Goal: Task Accomplishment & Management: Manage account settings

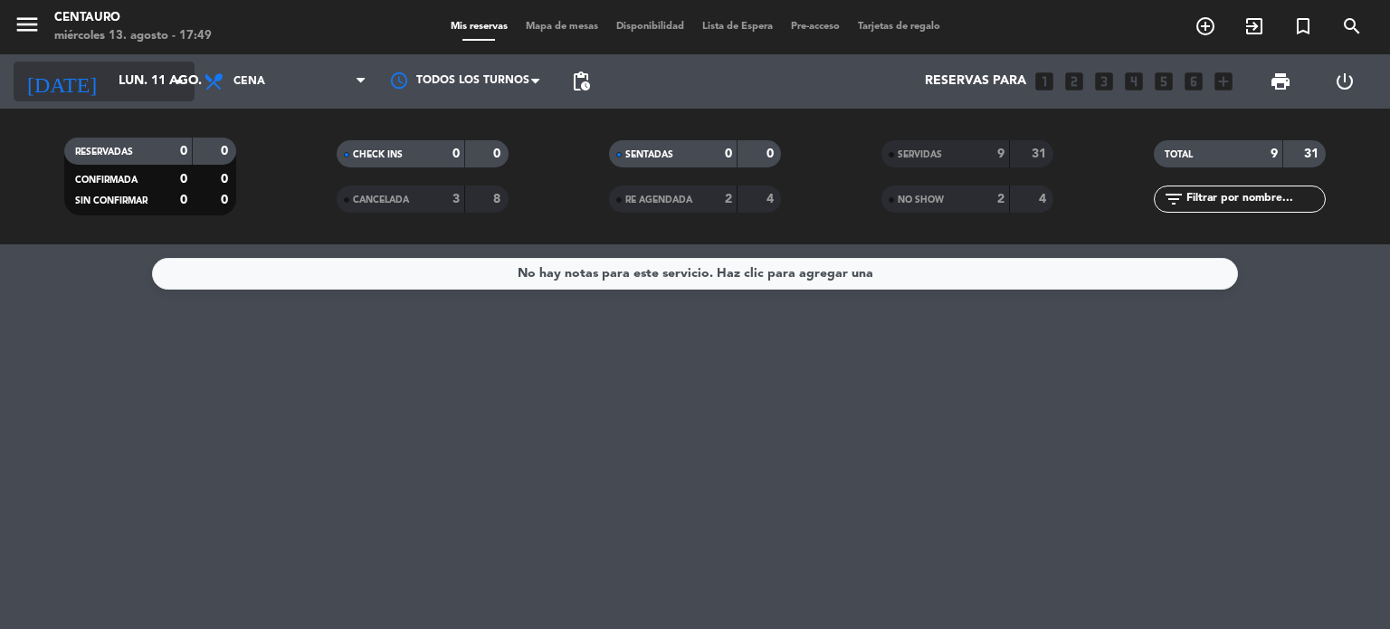
click at [138, 79] on input "lun. 11 ago." at bounding box center [195, 81] width 172 height 33
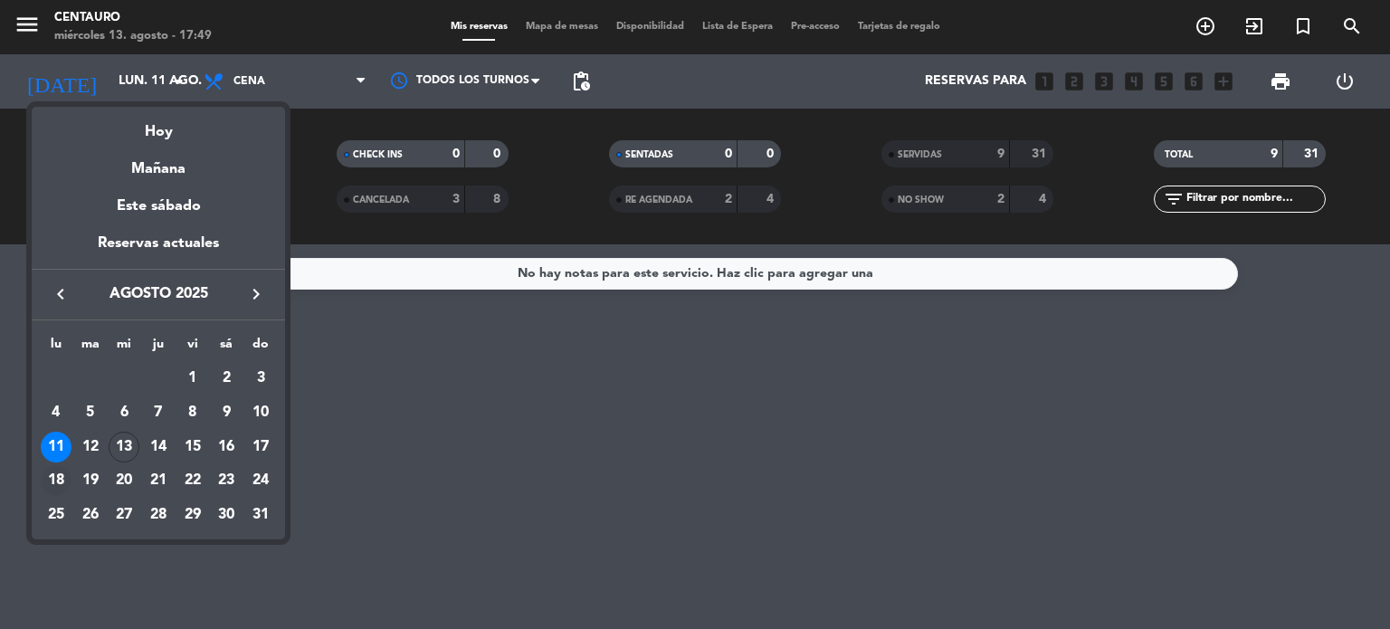
click at [58, 480] on div "18" at bounding box center [56, 480] width 31 height 31
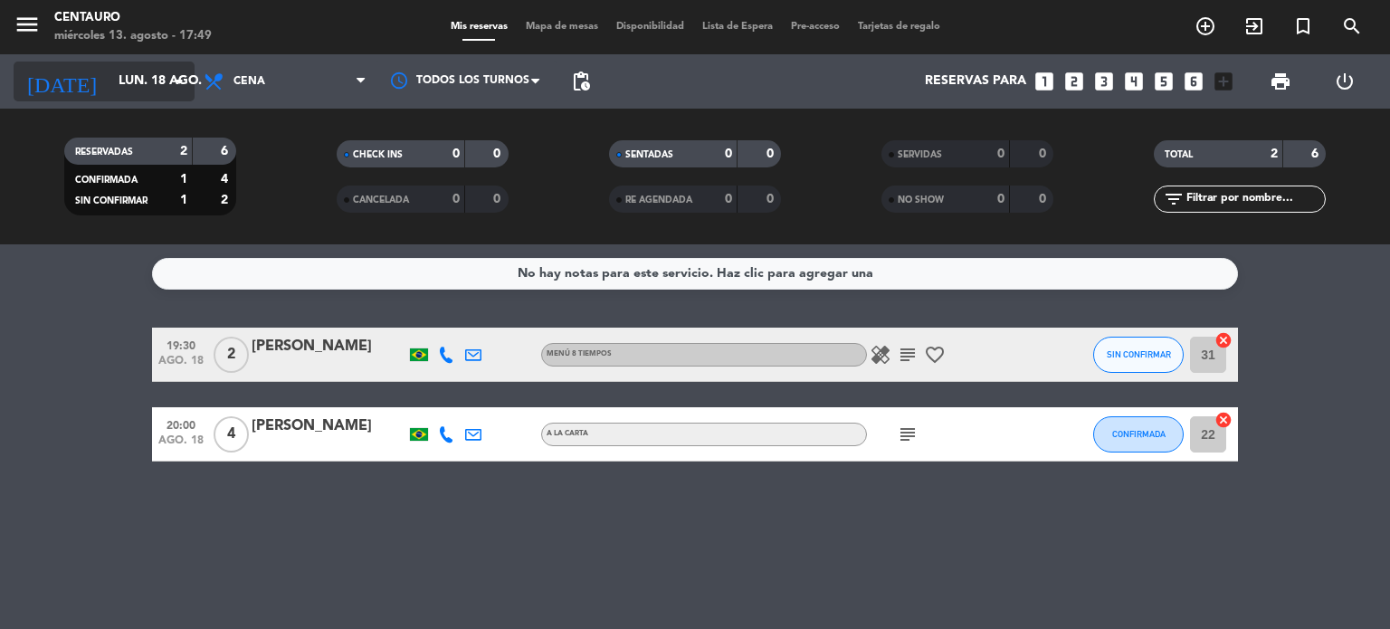
click at [112, 72] on input "lun. 18 ago." at bounding box center [195, 81] width 172 height 33
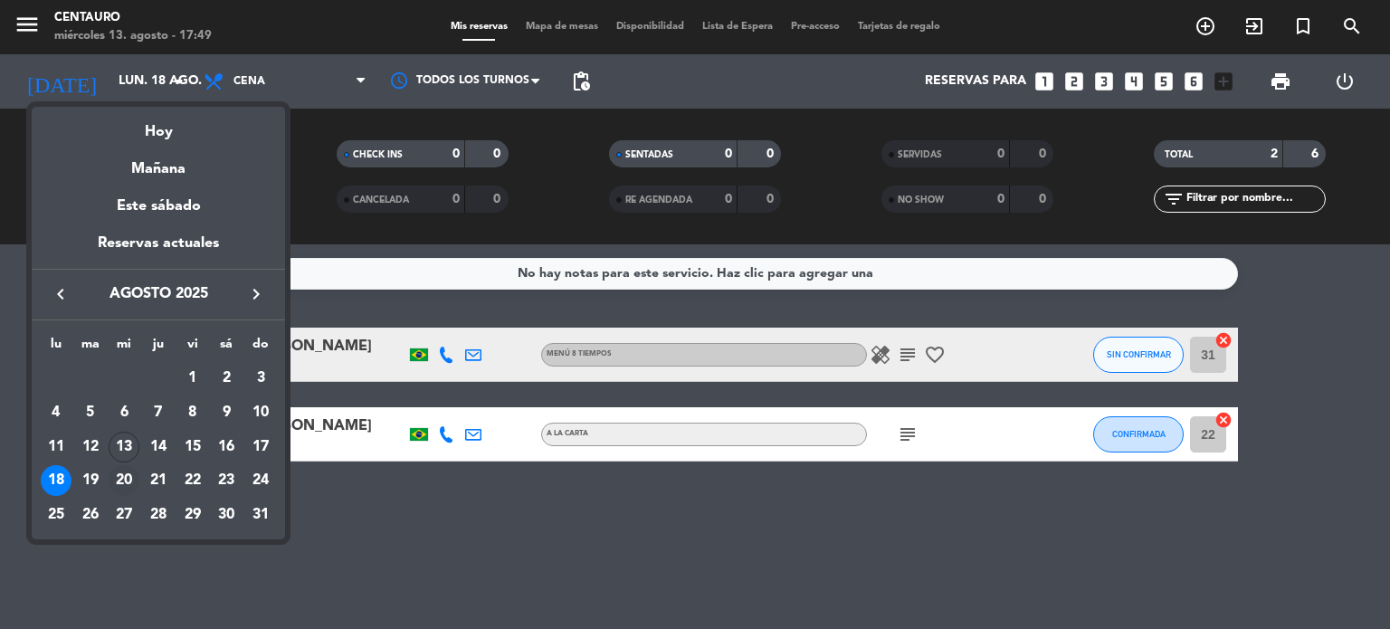
click at [119, 471] on div "20" at bounding box center [124, 480] width 31 height 31
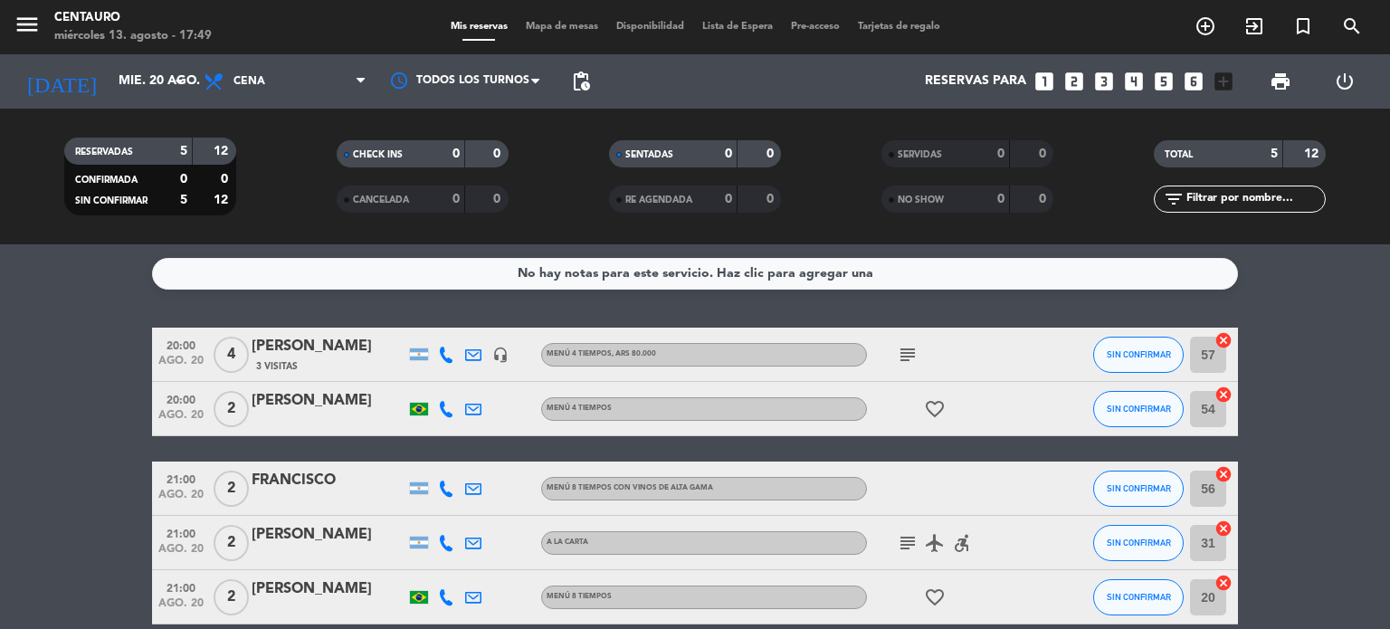
click at [119, 471] on bookings-row "20:00 ago. 20 4 [PERSON_NAME] 3 Visitas headset_mic MENÚ 4 TIEMPOS , ARS 80.000…" at bounding box center [695, 476] width 1390 height 297
click at [1352, 321] on div "No hay notas para este servicio. Haz clic para agregar una 20:00 ago. 20 4 [PER…" at bounding box center [695, 436] width 1390 height 385
click at [134, 83] on input "mié. 20 ago." at bounding box center [195, 81] width 172 height 33
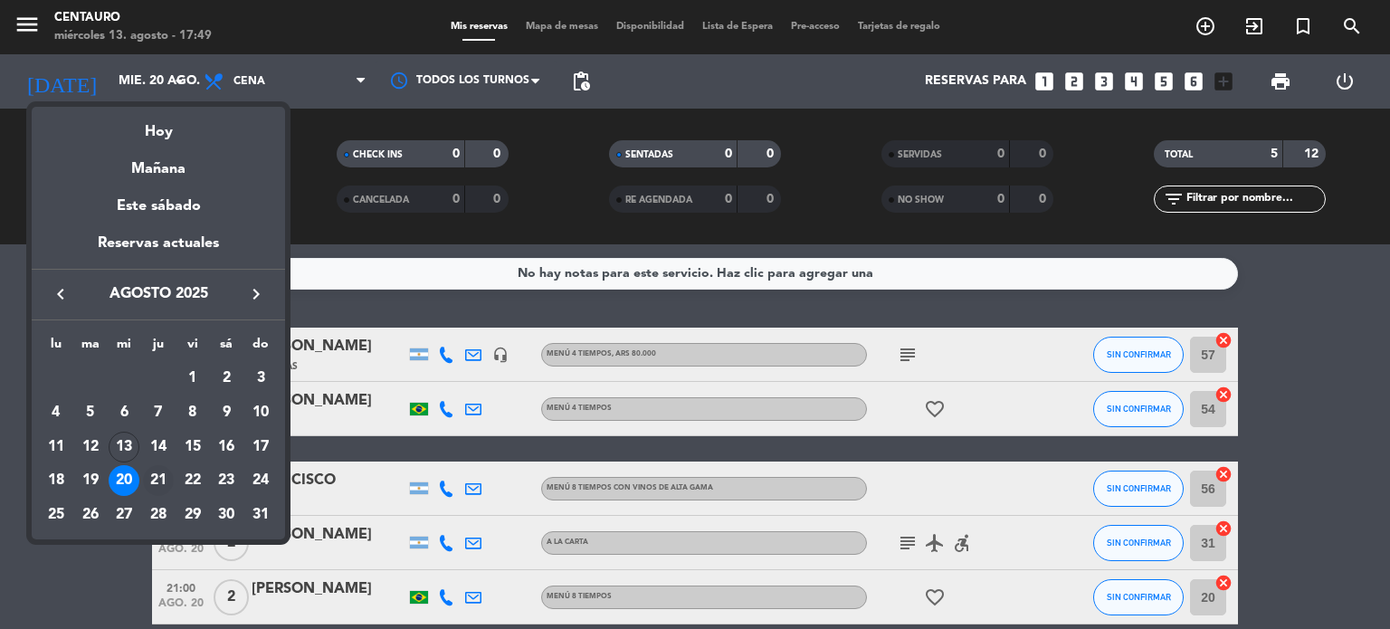
click at [161, 473] on div "21" at bounding box center [158, 480] width 31 height 31
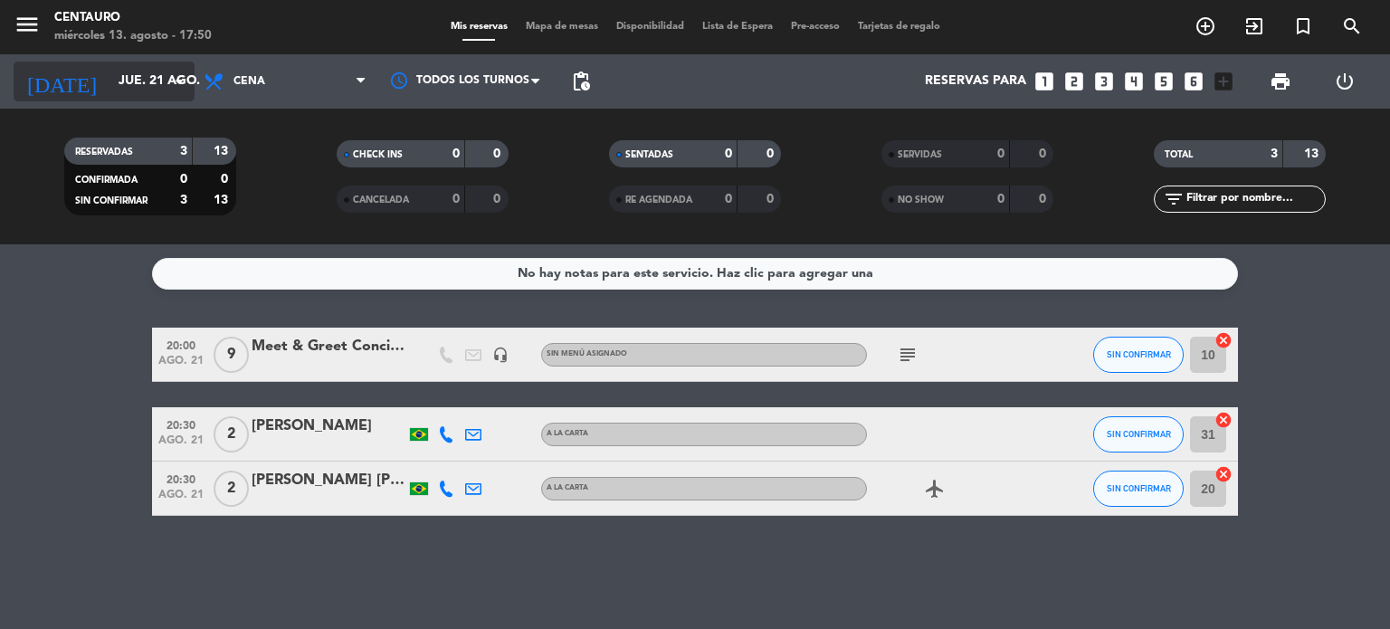
click at [127, 71] on input "jue. 21 ago." at bounding box center [195, 81] width 172 height 33
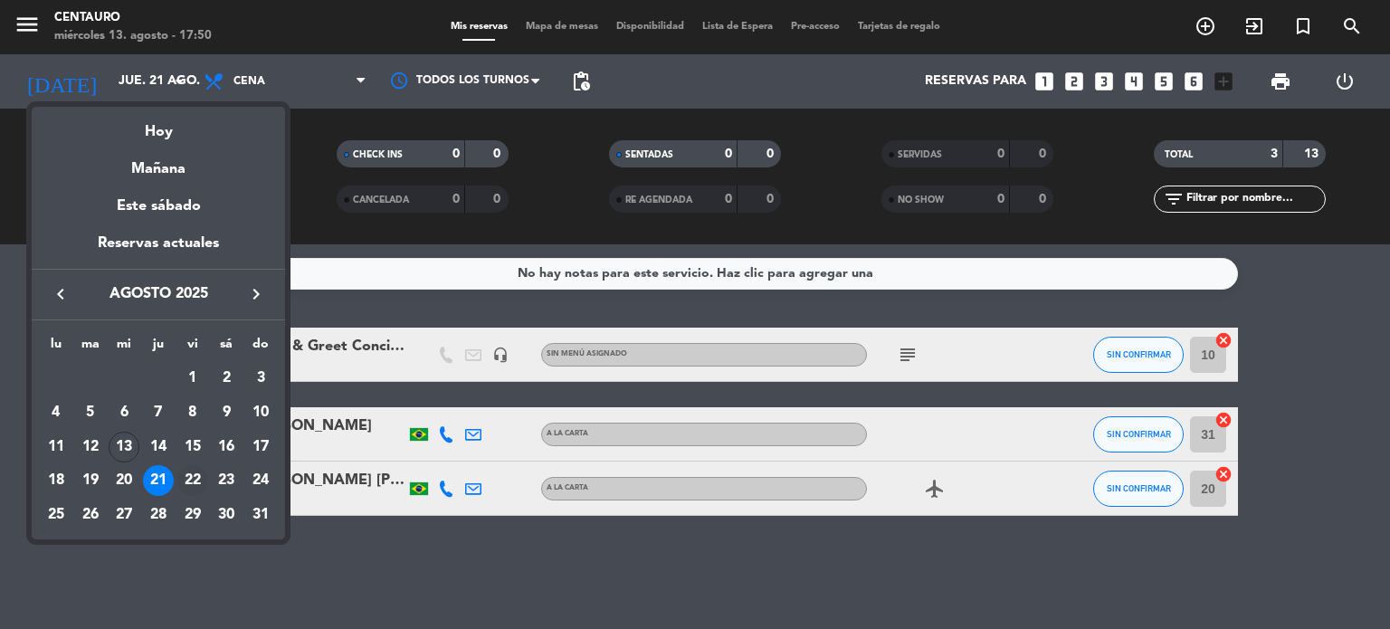
click at [189, 470] on div "22" at bounding box center [192, 480] width 31 height 31
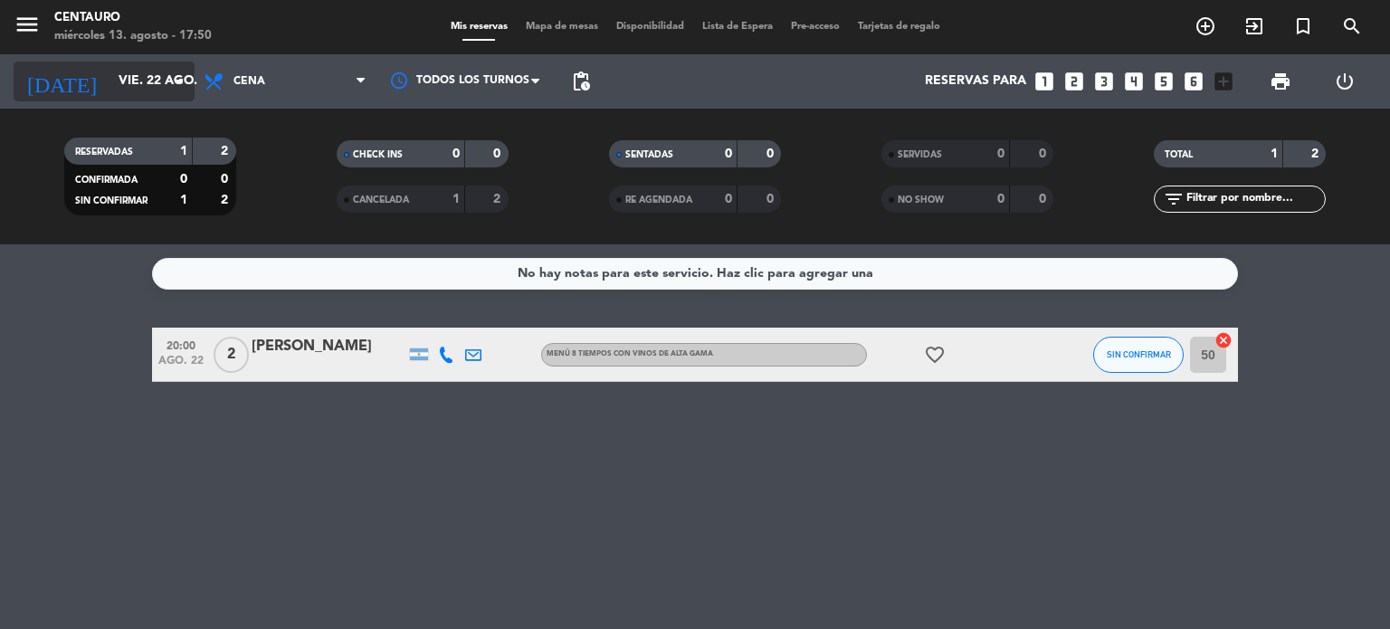
click at [143, 88] on input "vie. 22 ago." at bounding box center [195, 81] width 172 height 33
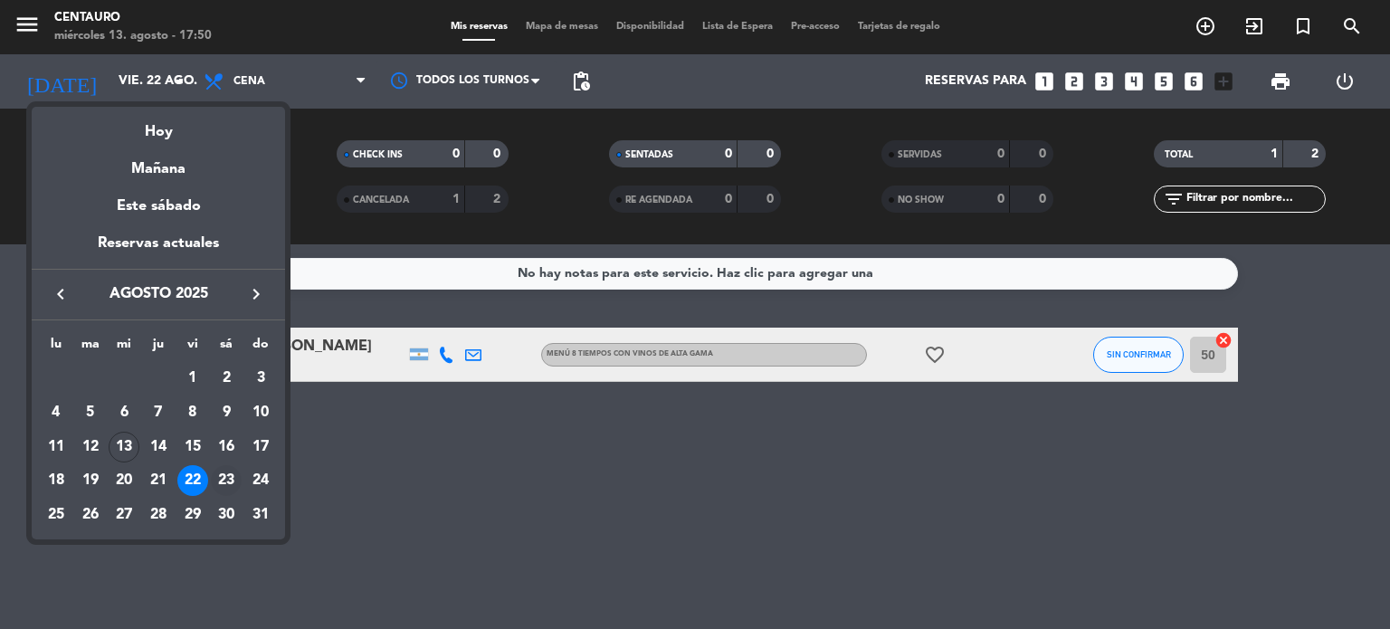
click at [228, 484] on div "23" at bounding box center [226, 480] width 31 height 31
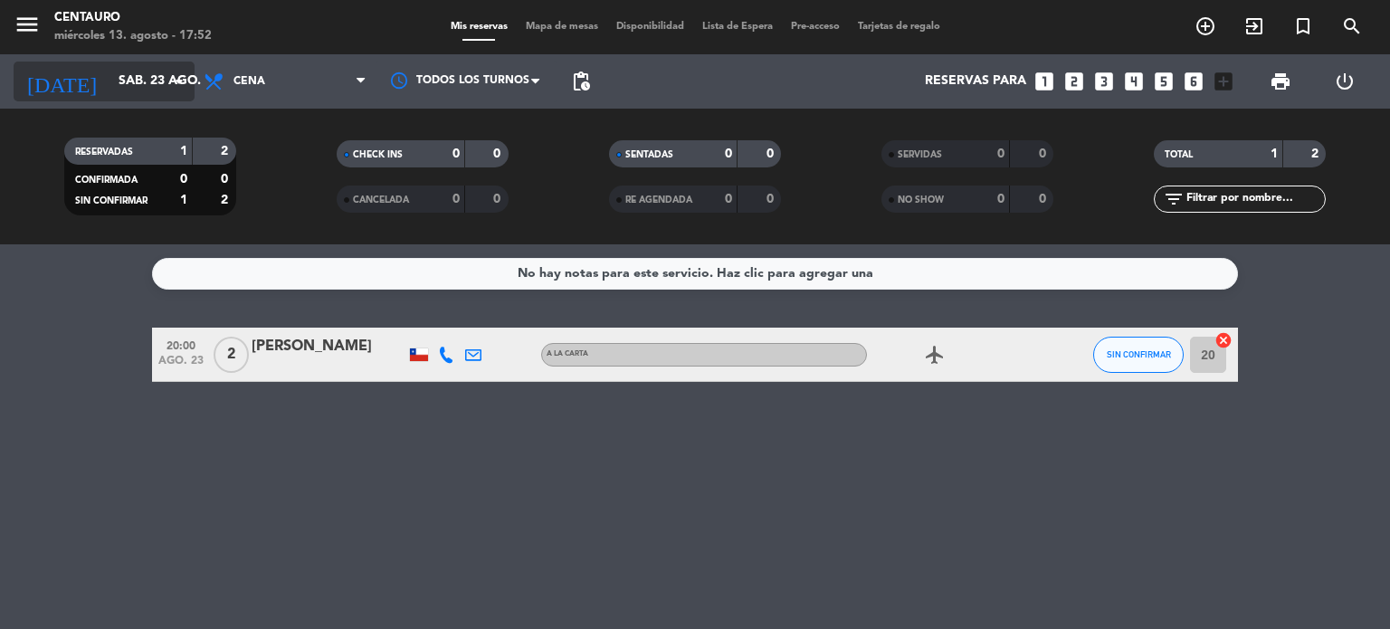
click at [60, 75] on icon "[DATE]" at bounding box center [62, 82] width 96 height 40
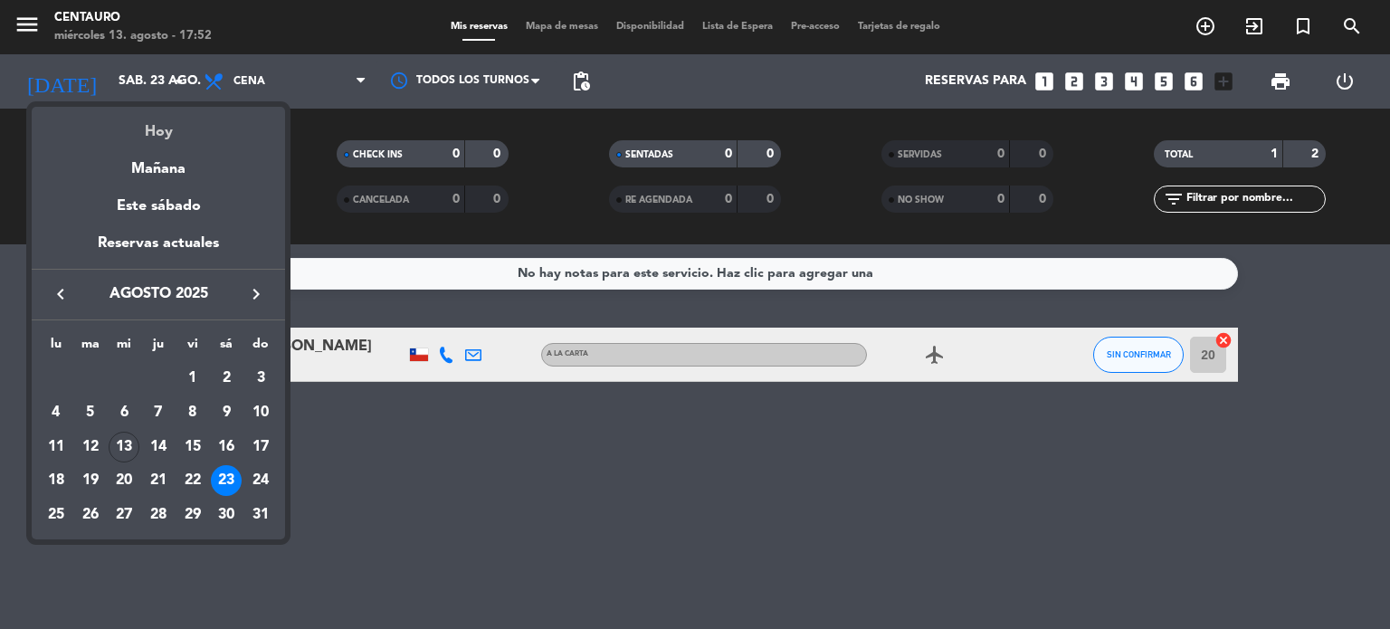
click at [142, 113] on div "Hoy" at bounding box center [158, 125] width 253 height 37
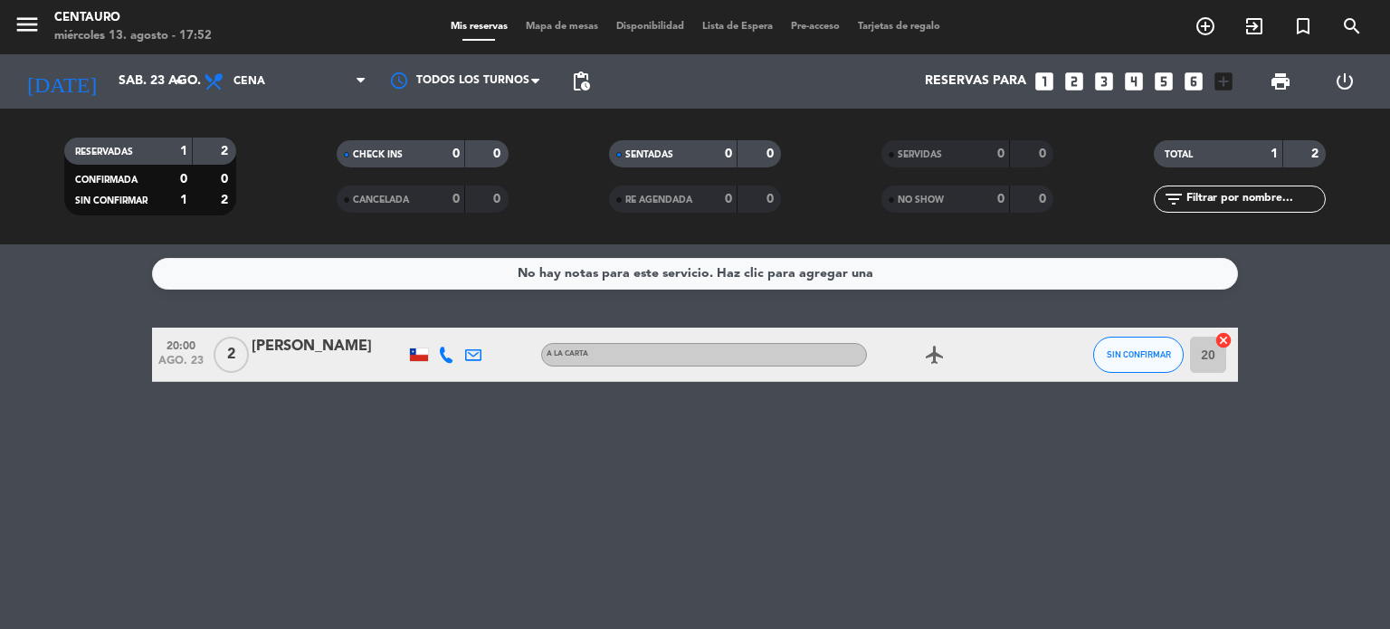
type input "mié. 13 ago."
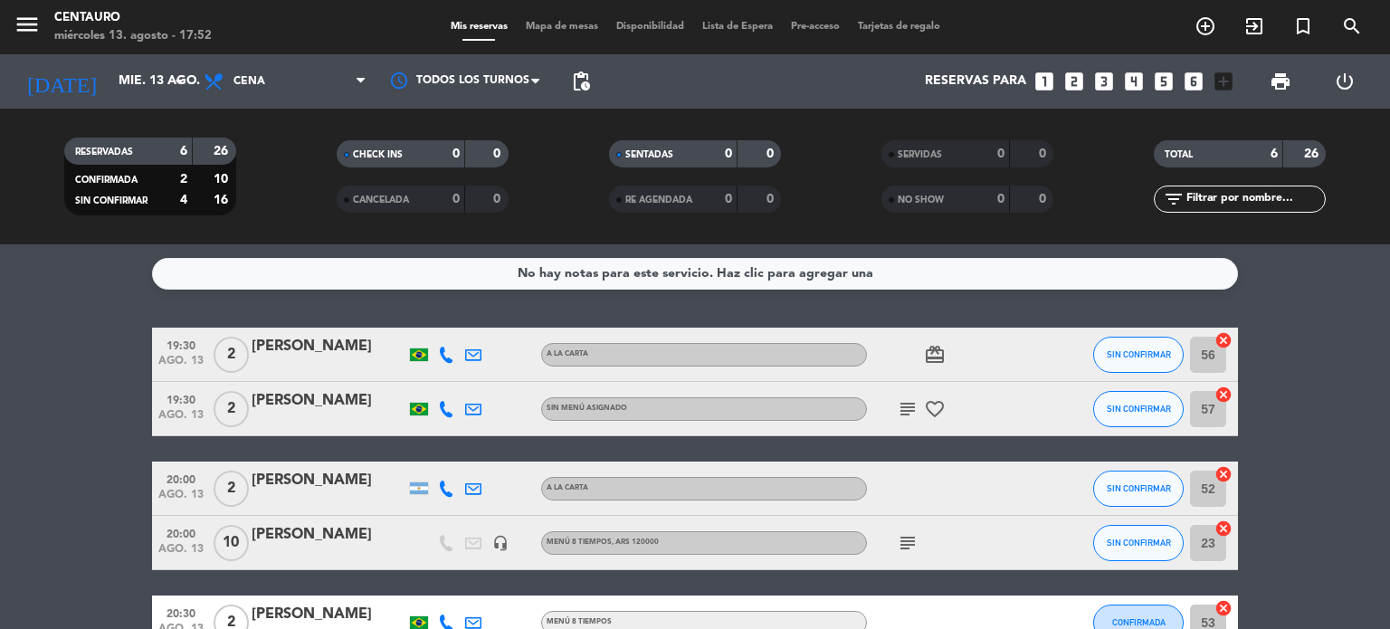
click at [556, 31] on span "Mapa de mesas" at bounding box center [562, 27] width 90 height 10
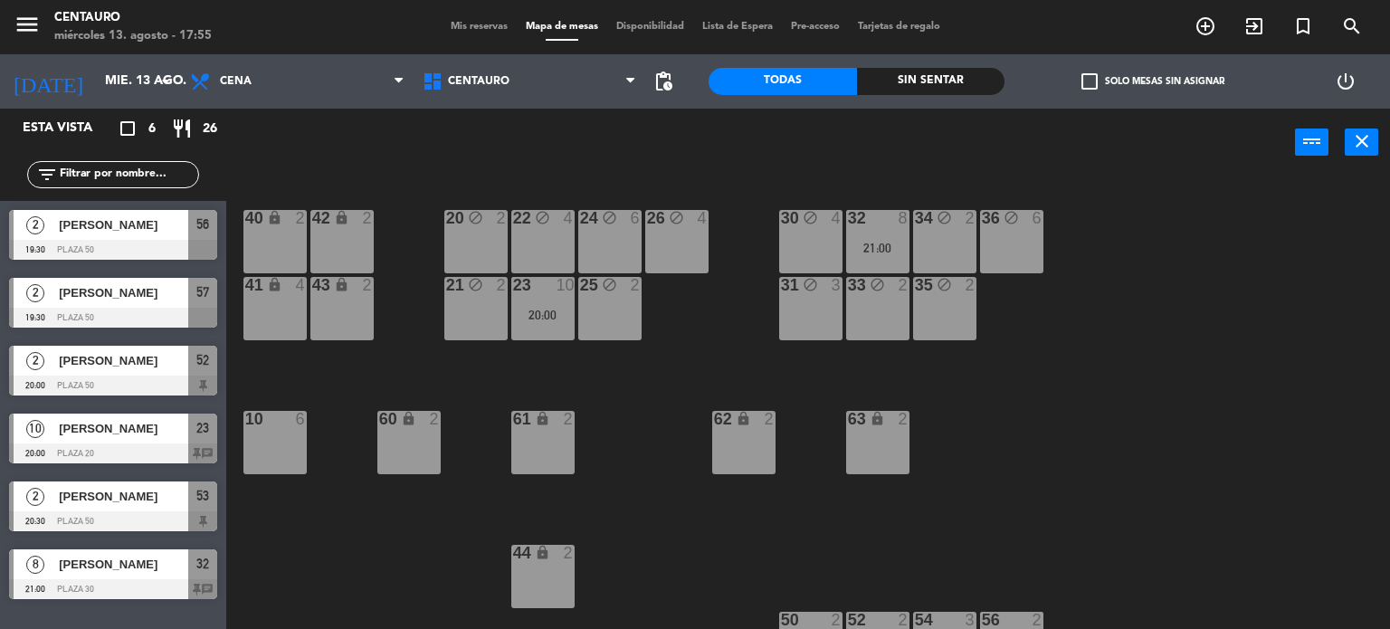
click at [1166, 425] on div "20 block 2 22 block 4 24 block 6 26 block 4 40 lock 2 42 lock 2 30 block 4 34 b…" at bounding box center [815, 403] width 1150 height 452
click at [347, 227] on div "42 lock 8" at bounding box center [341, 219] width 63 height 18
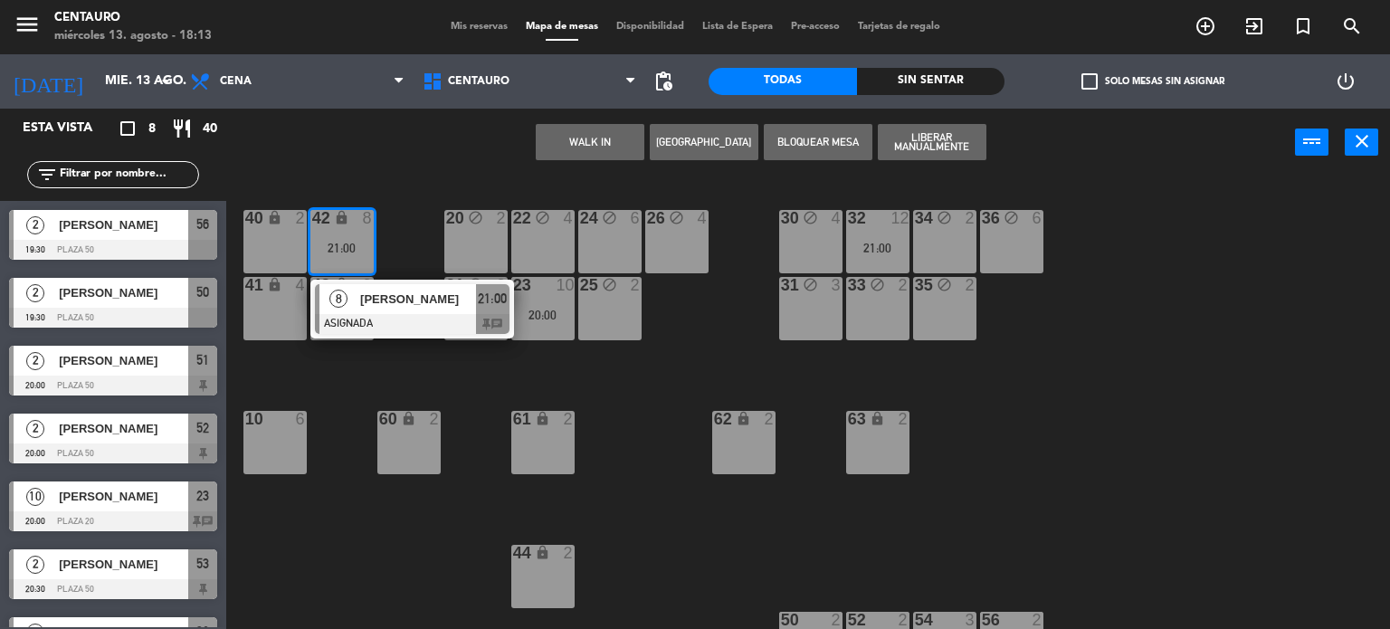
click at [402, 305] on span "[PERSON_NAME]" at bounding box center [418, 299] width 116 height 19
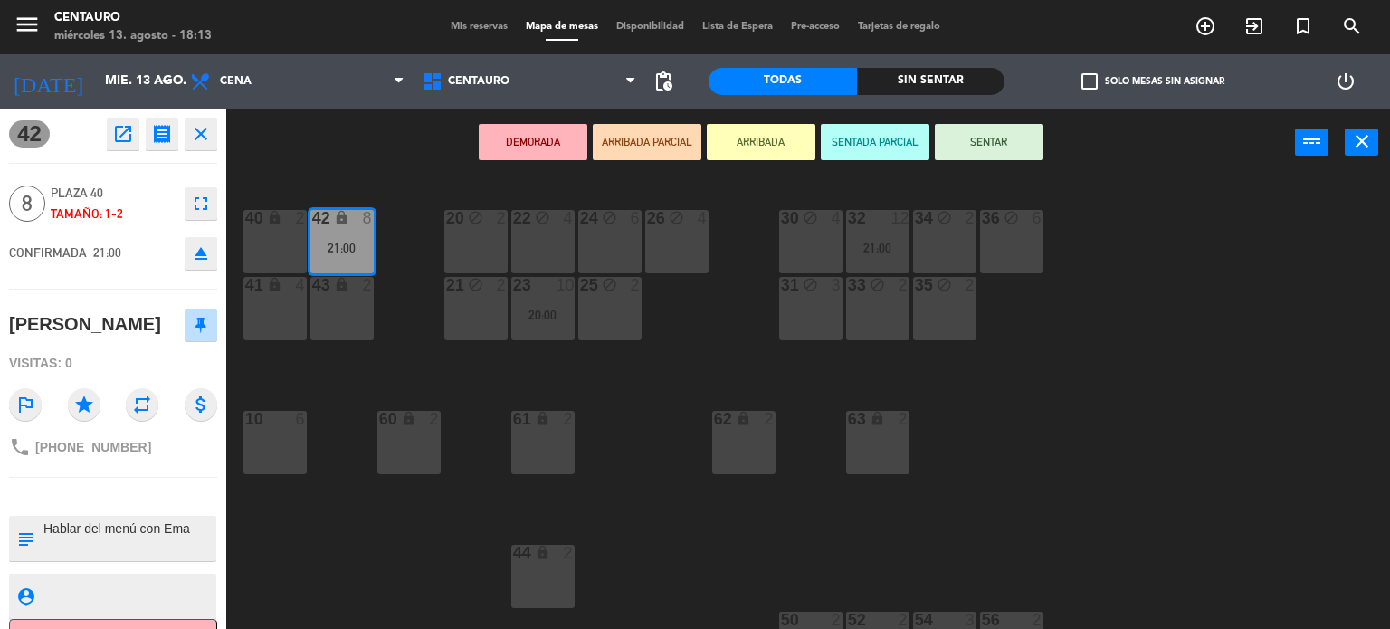
click at [305, 533] on div "20 block 2 22 block 4 24 block 6 26 block 4 40 lock 2 42 lock 8 21:00 30 block …" at bounding box center [815, 403] width 1150 height 452
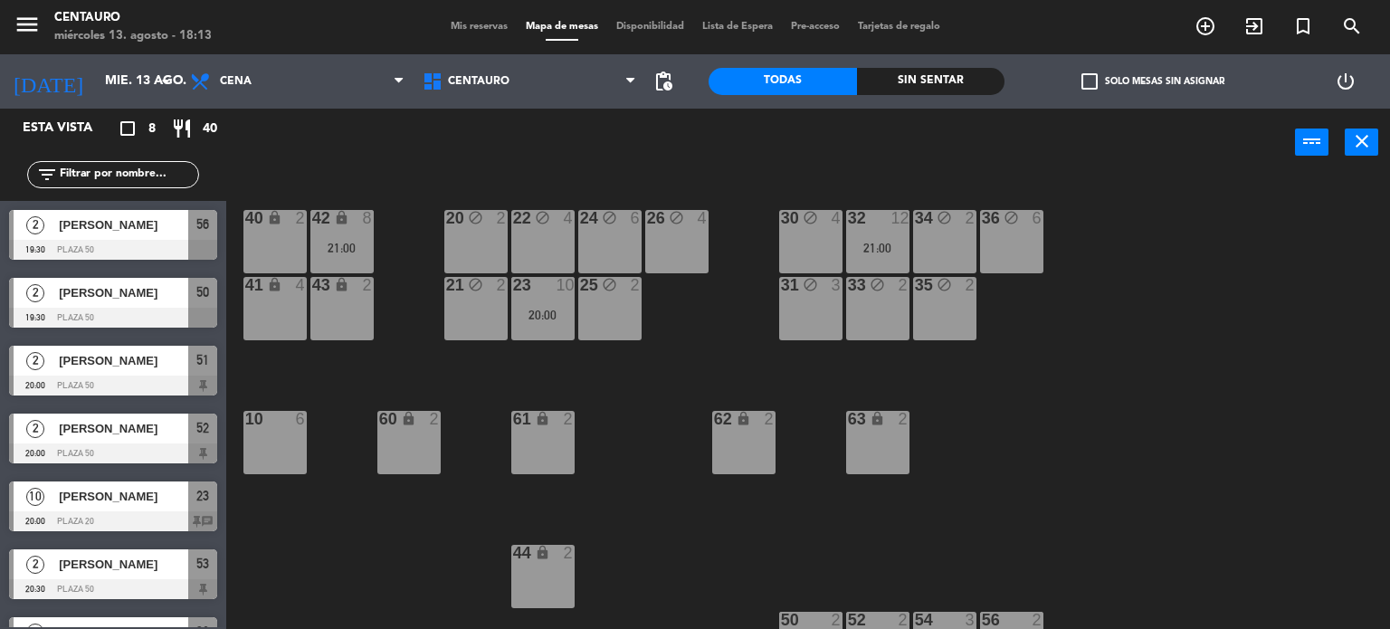
scroll to position [116, 0]
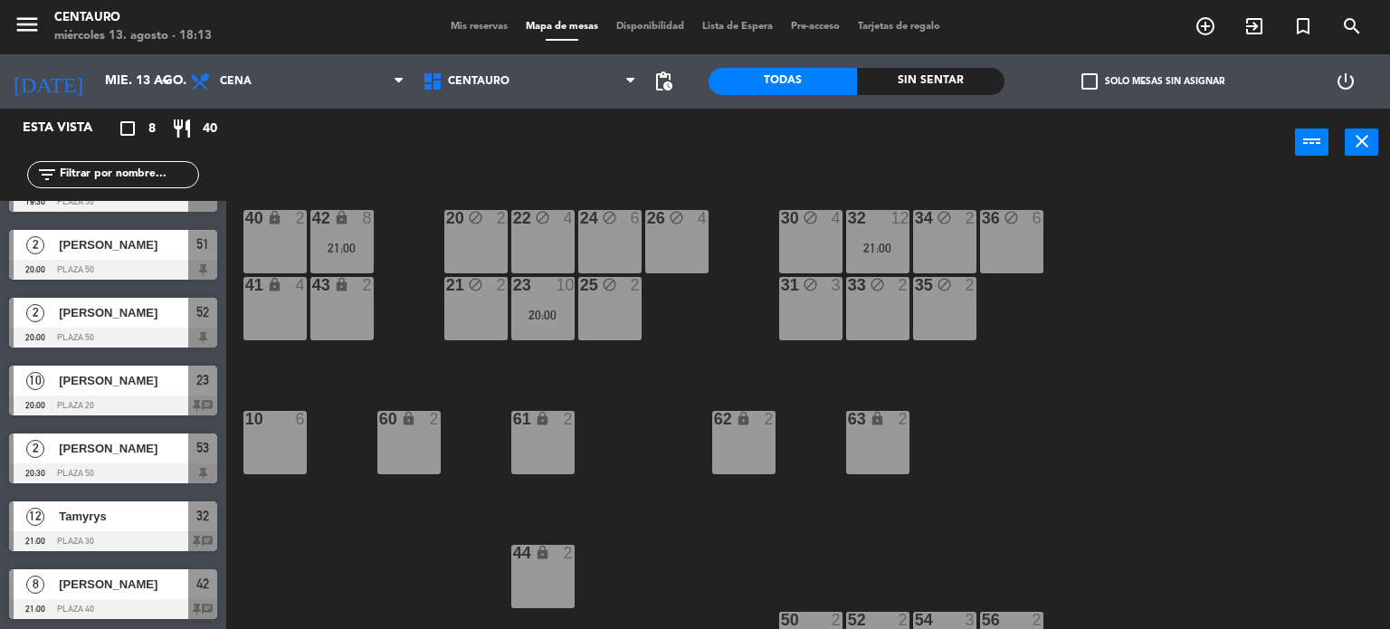
click at [540, 329] on div "23 10 20:00" at bounding box center [542, 308] width 63 height 63
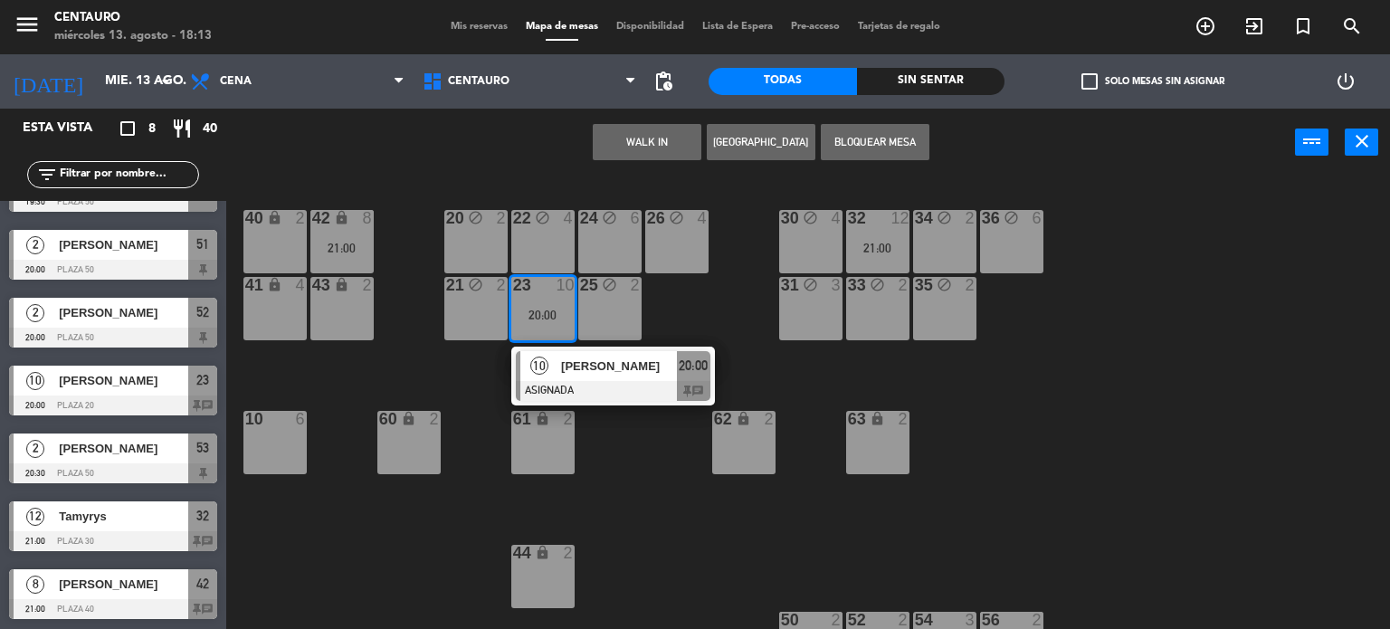
click at [579, 374] on span "[PERSON_NAME]" at bounding box center [619, 365] width 116 height 19
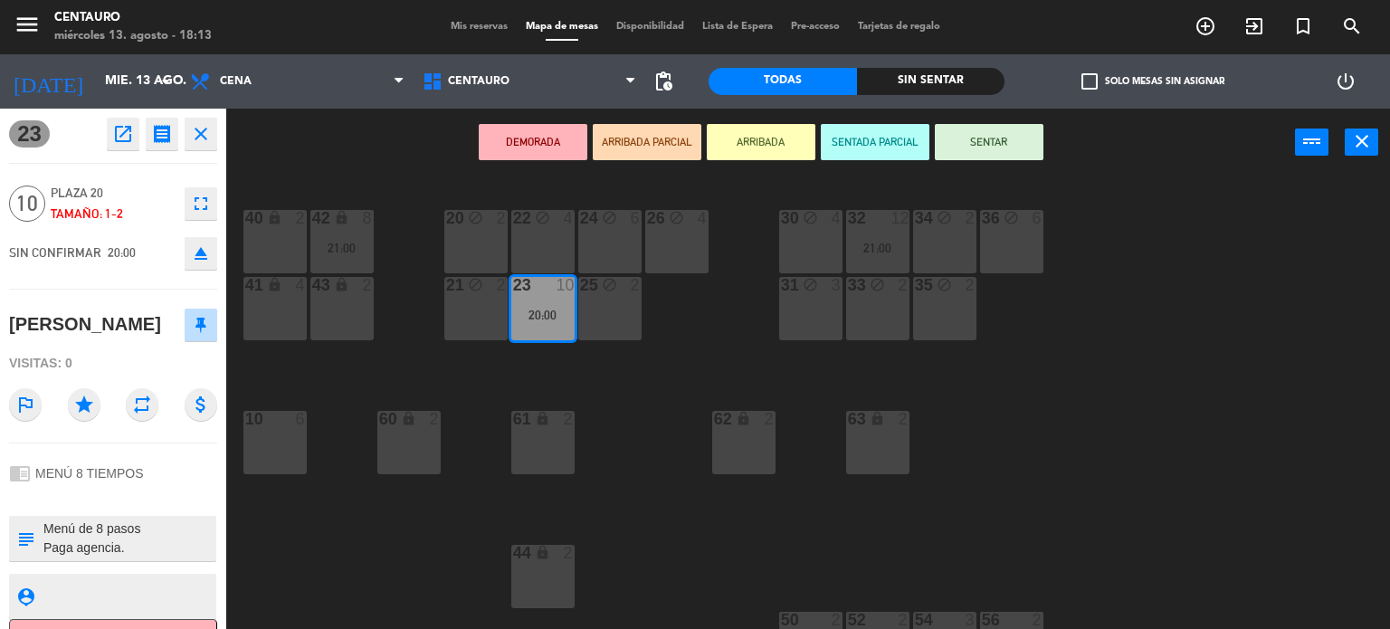
scroll to position [38, 0]
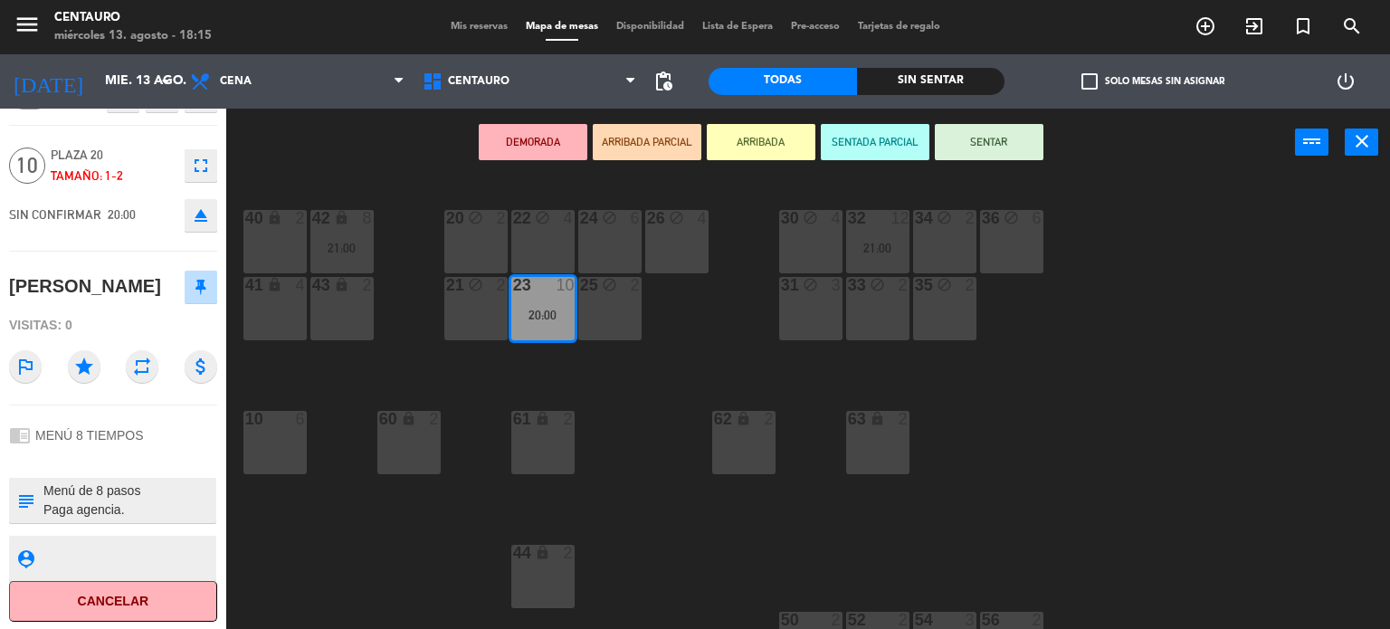
click at [383, 394] on div "20 block 2 22 block 4 24 block 6 26 block 4 40 lock 2 42 lock 8 21:00 30 block …" at bounding box center [815, 403] width 1150 height 452
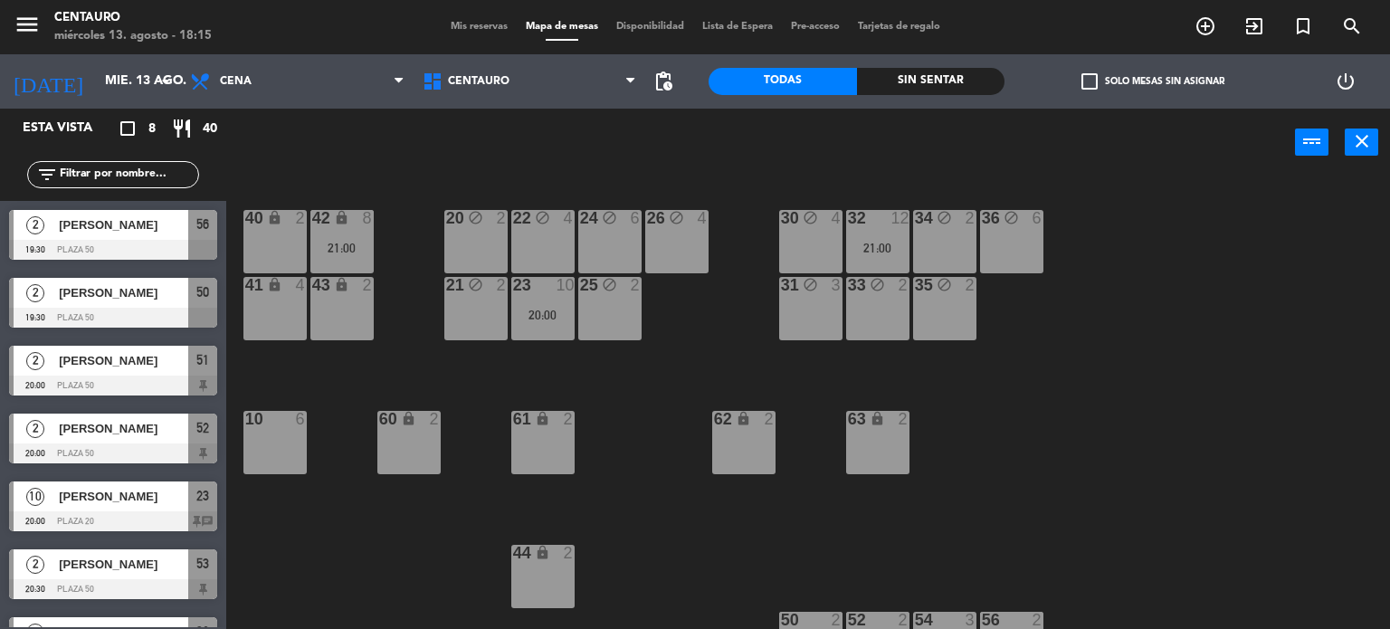
click at [351, 233] on div "42 lock 8 21:00" at bounding box center [341, 241] width 63 height 63
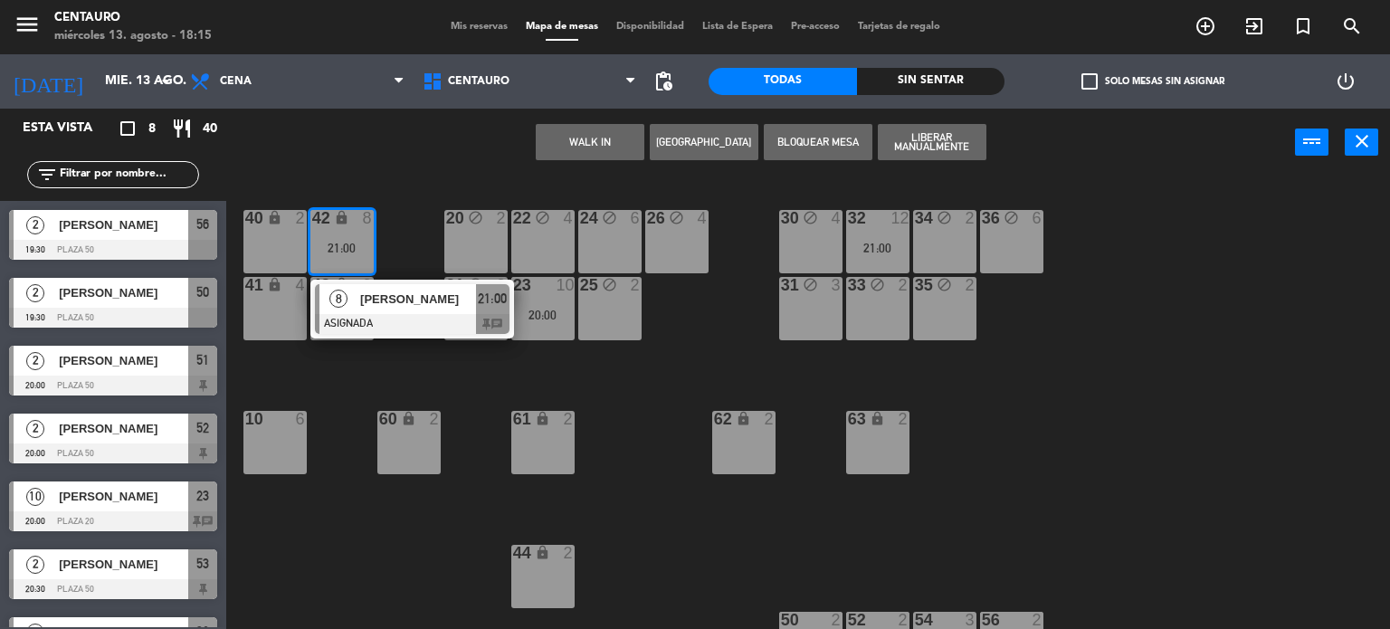
click at [427, 299] on span "[PERSON_NAME]" at bounding box center [418, 299] width 116 height 19
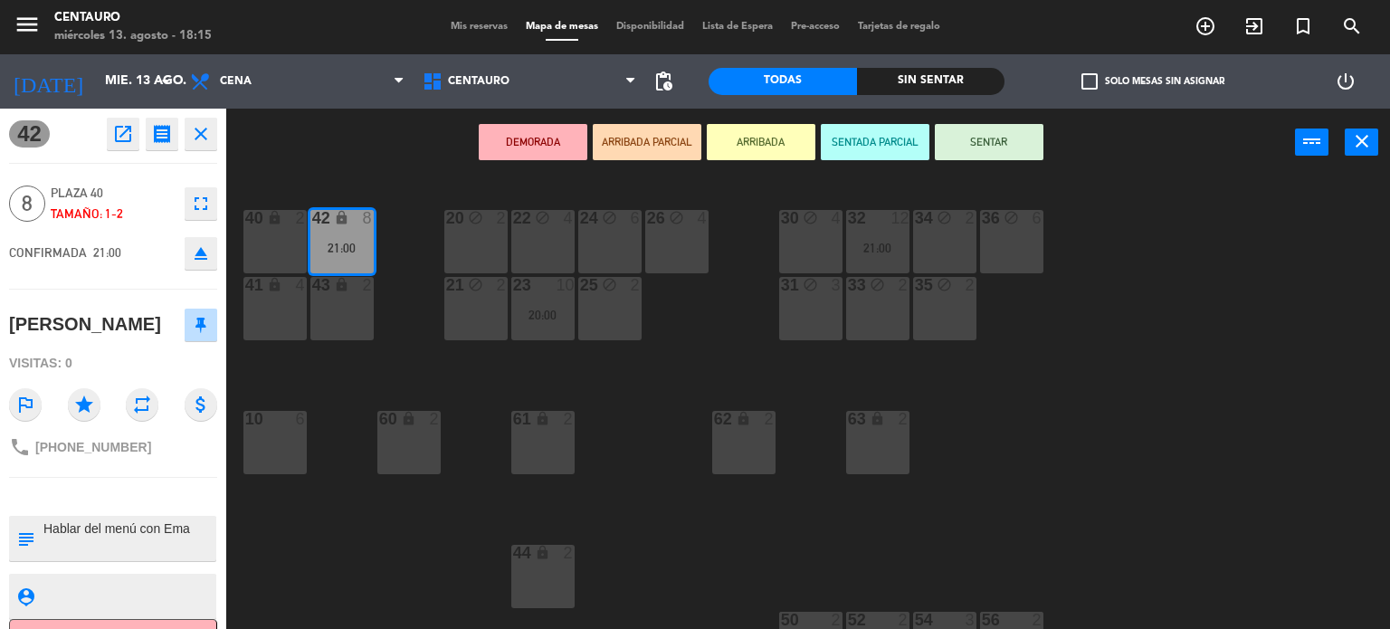
click at [30, 544] on icon "subject" at bounding box center [25, 538] width 20 height 20
click at [463, 27] on span "Mis reservas" at bounding box center [479, 27] width 75 height 10
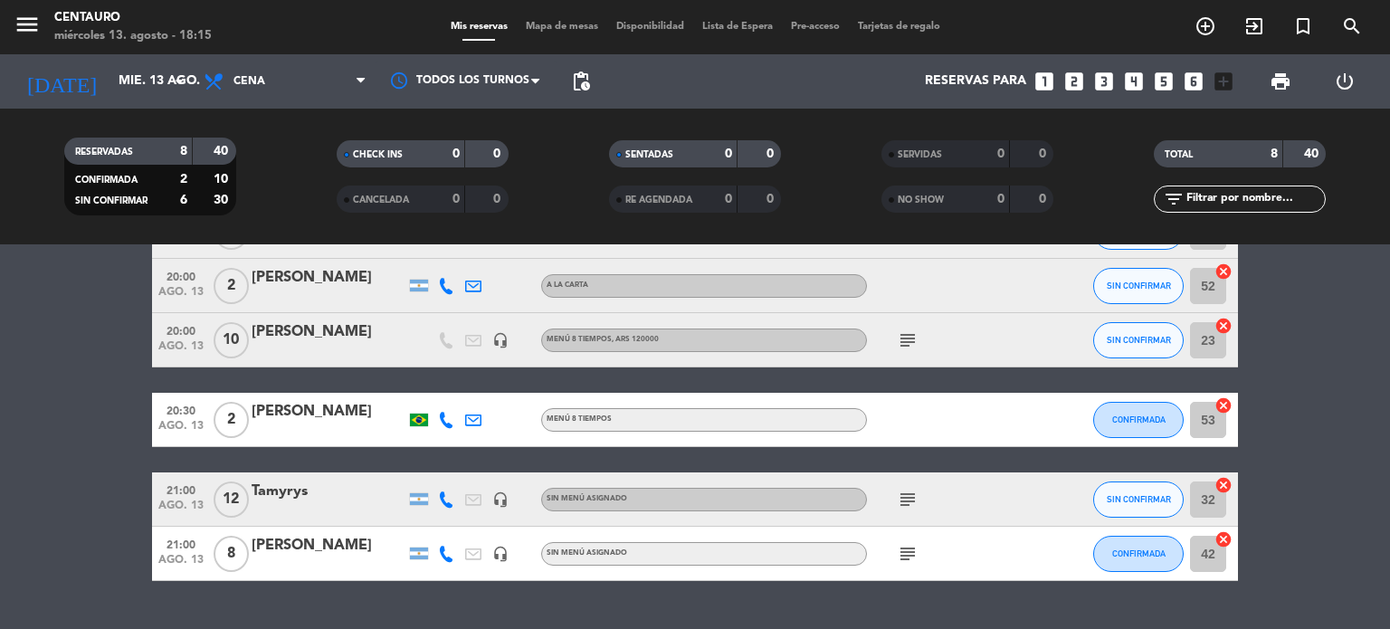
scroll to position [299, 0]
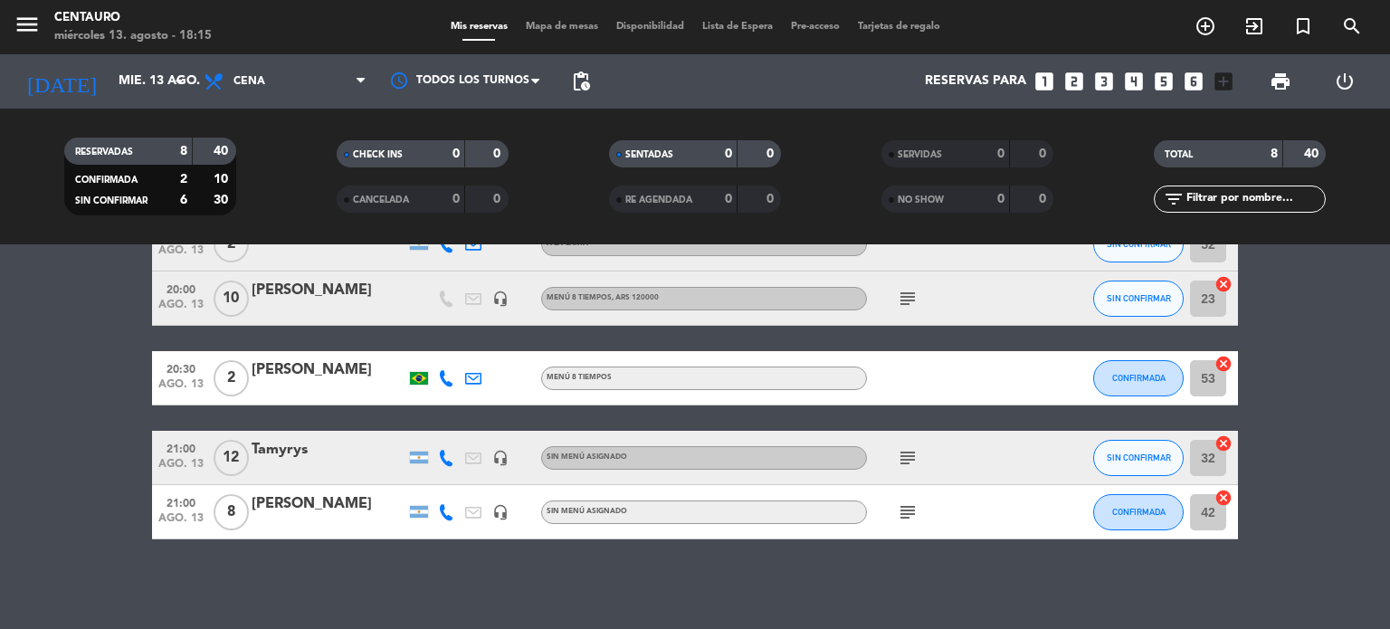
click at [302, 506] on div "[PERSON_NAME]" at bounding box center [329, 504] width 154 height 24
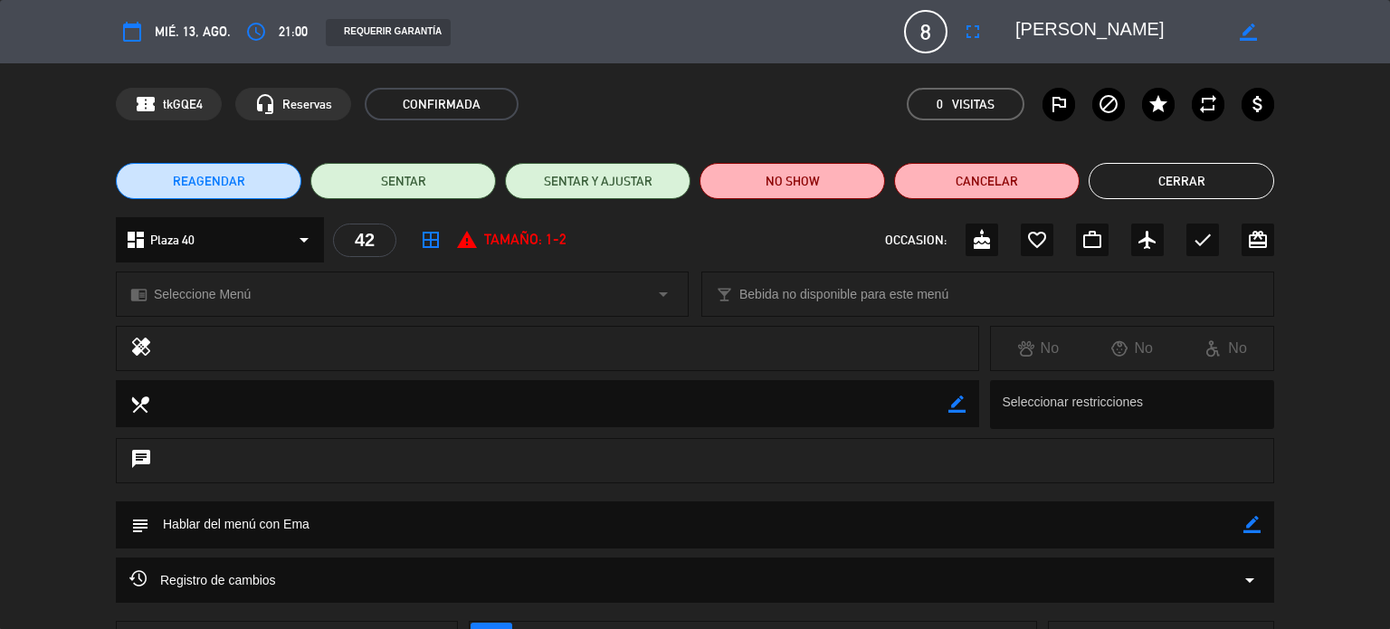
scroll to position [146, 0]
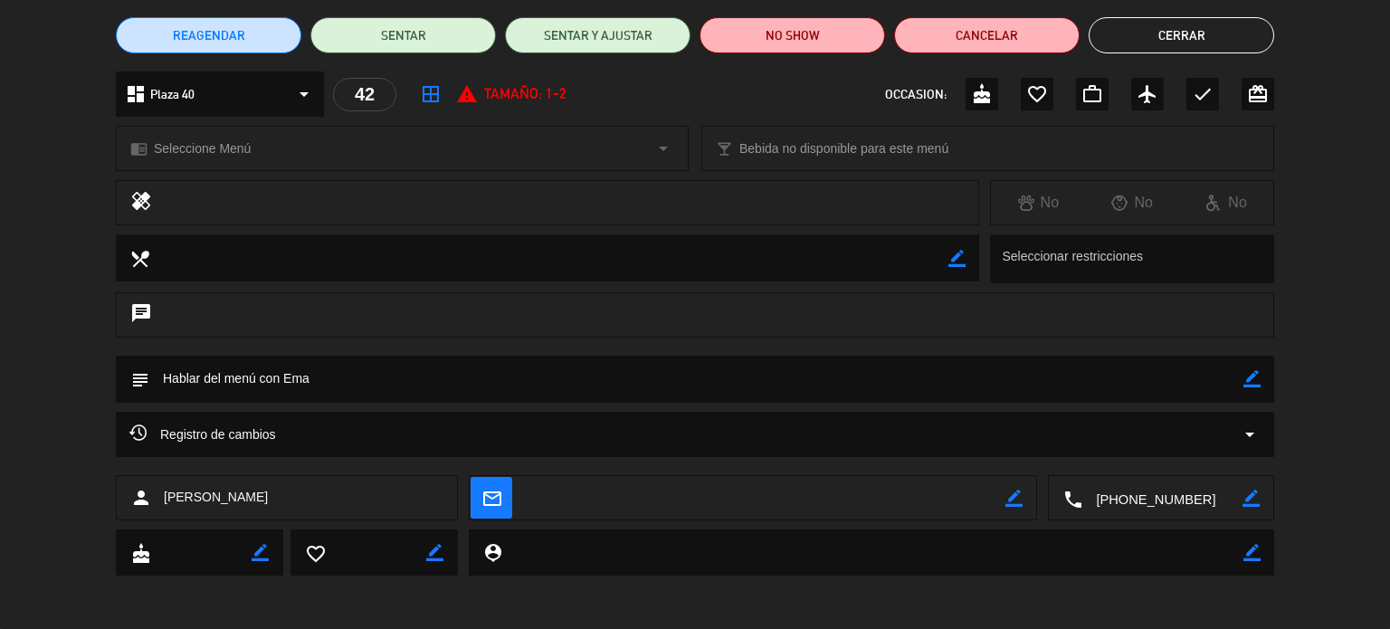
click at [1252, 386] on icon "border_color" at bounding box center [1251, 378] width 17 height 17
click at [1252, 386] on icon at bounding box center [1251, 378] width 17 height 17
click at [1256, 378] on icon "border_color" at bounding box center [1251, 378] width 17 height 17
drag, startPoint x: 358, startPoint y: 383, endPoint x: 144, endPoint y: 356, distance: 216.0
click at [144, 356] on div "subject" at bounding box center [695, 379] width 1158 height 47
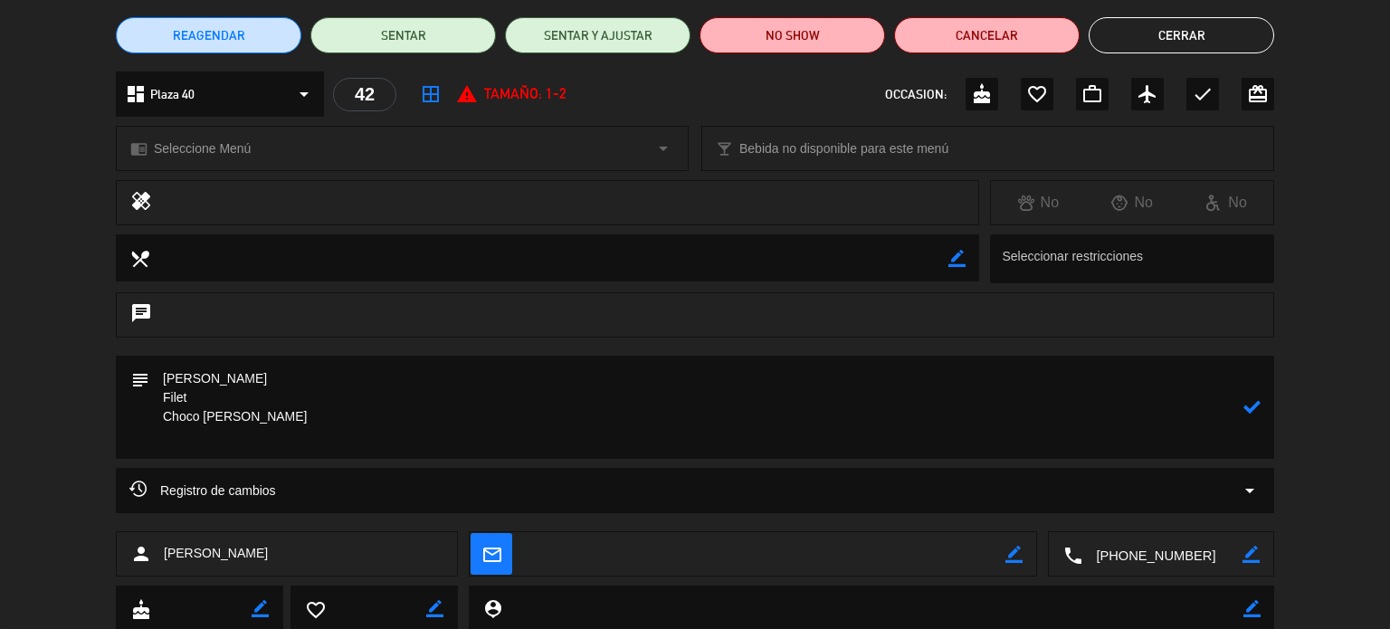
click at [1256, 408] on icon at bounding box center [1251, 406] width 17 height 17
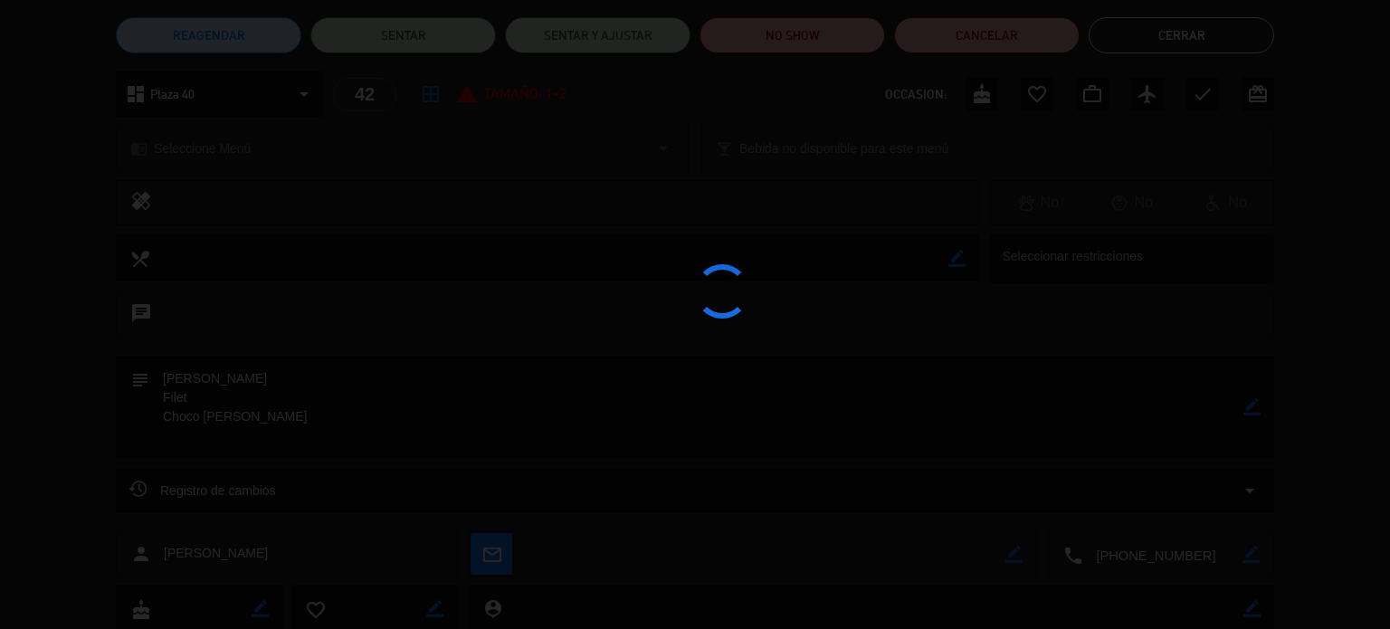
type textarea "[PERSON_NAME] Filet Choco [PERSON_NAME]"
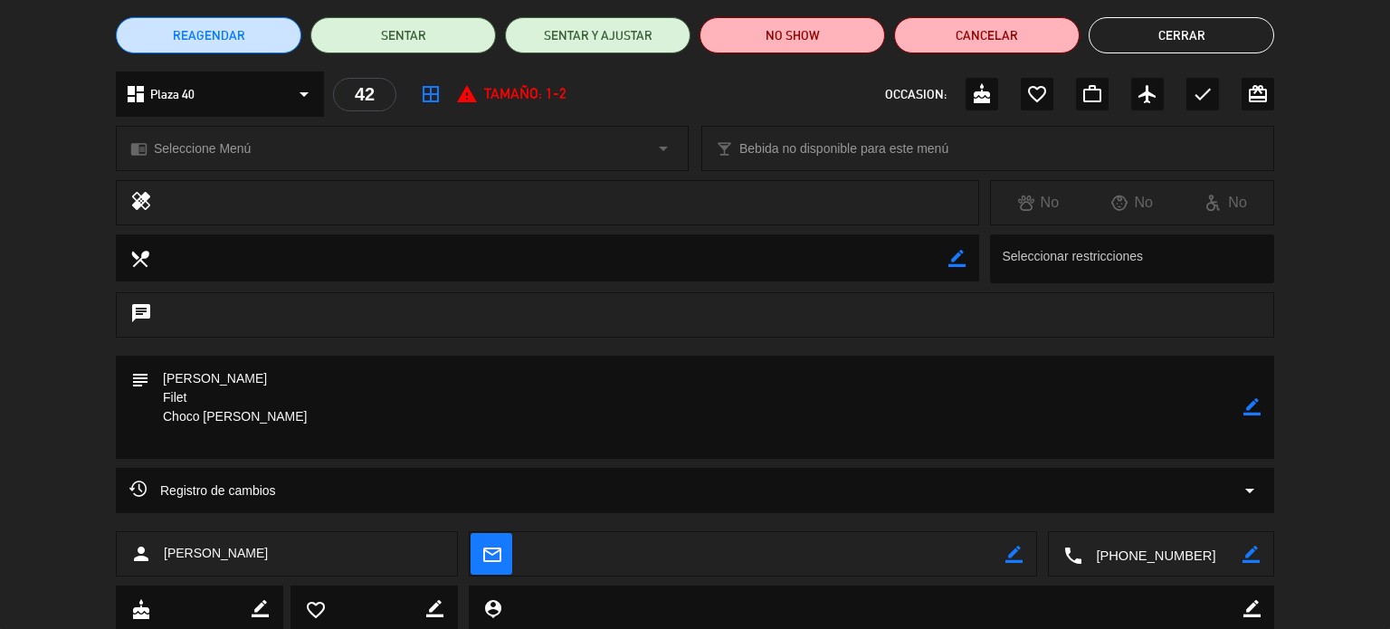
click at [1177, 27] on button "Cerrar" at bounding box center [1180, 35] width 185 height 36
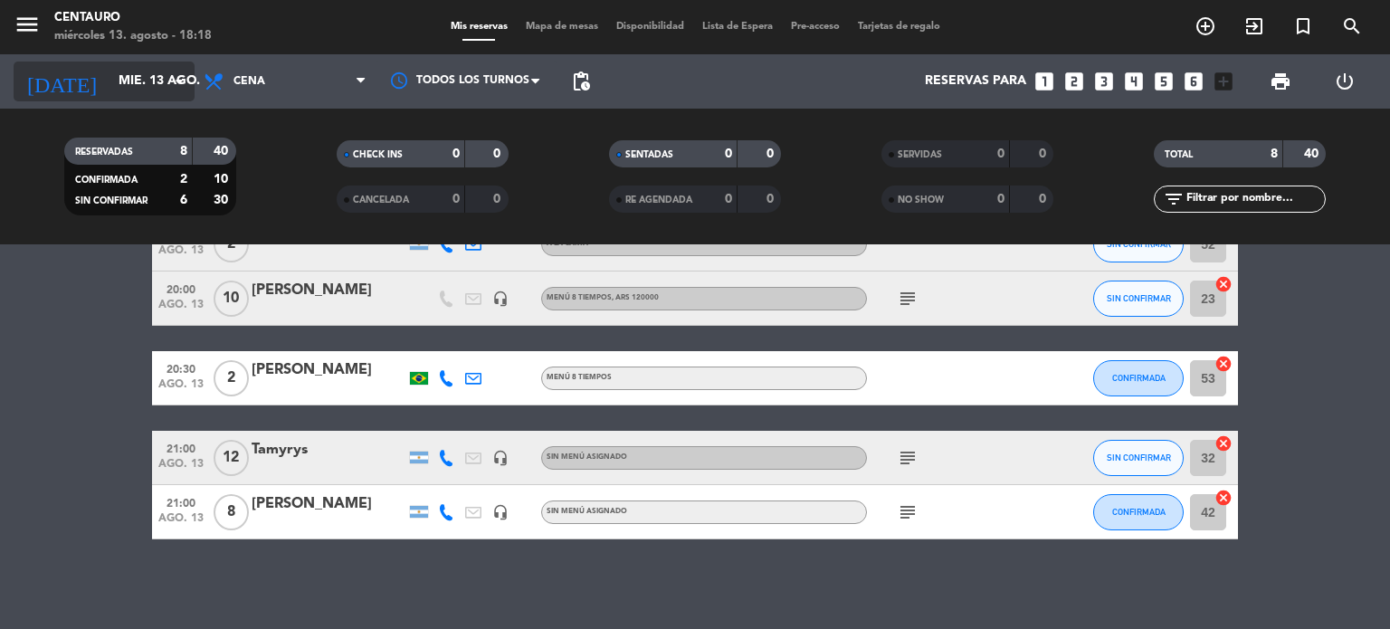
click at [116, 79] on input "mié. 13 ago." at bounding box center [195, 81] width 172 height 33
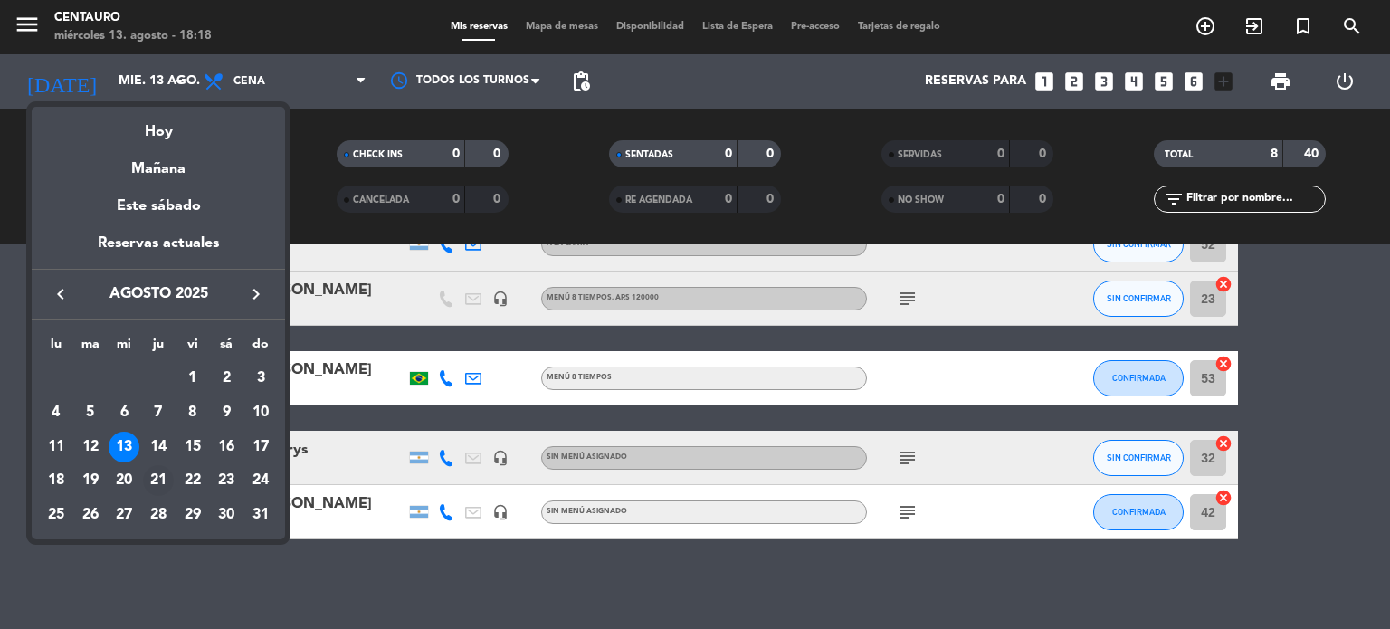
click at [160, 473] on div "21" at bounding box center [158, 480] width 31 height 31
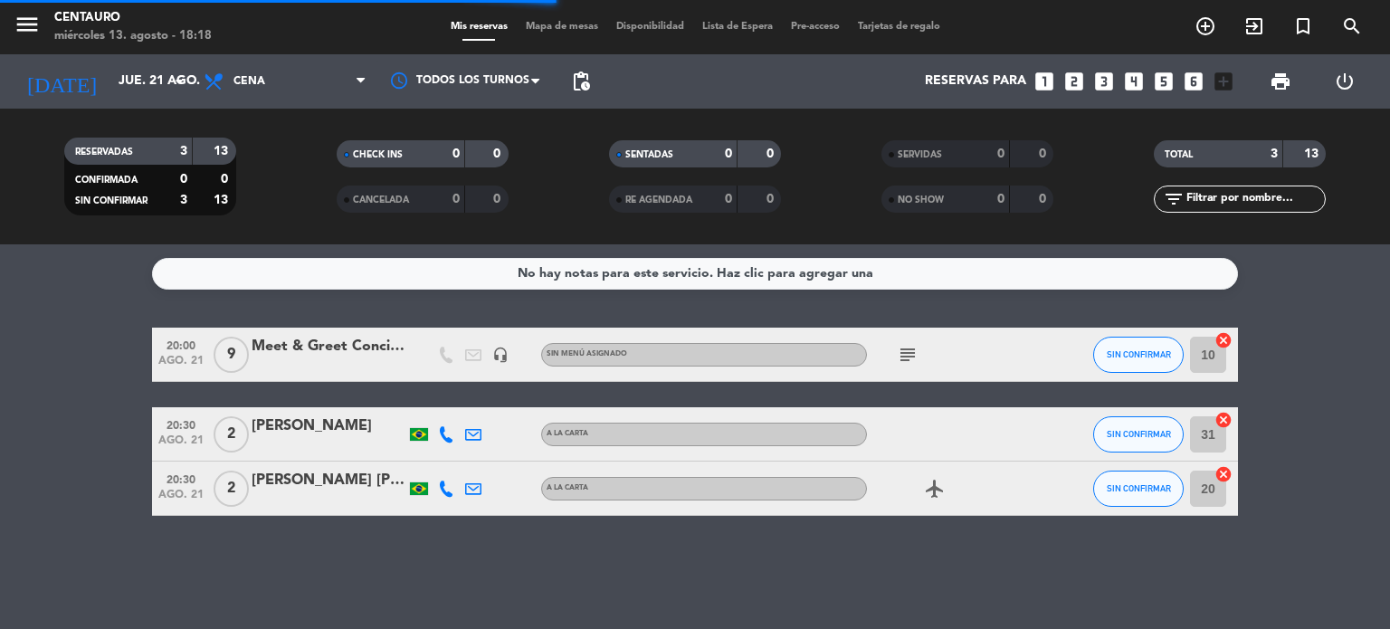
scroll to position [0, 0]
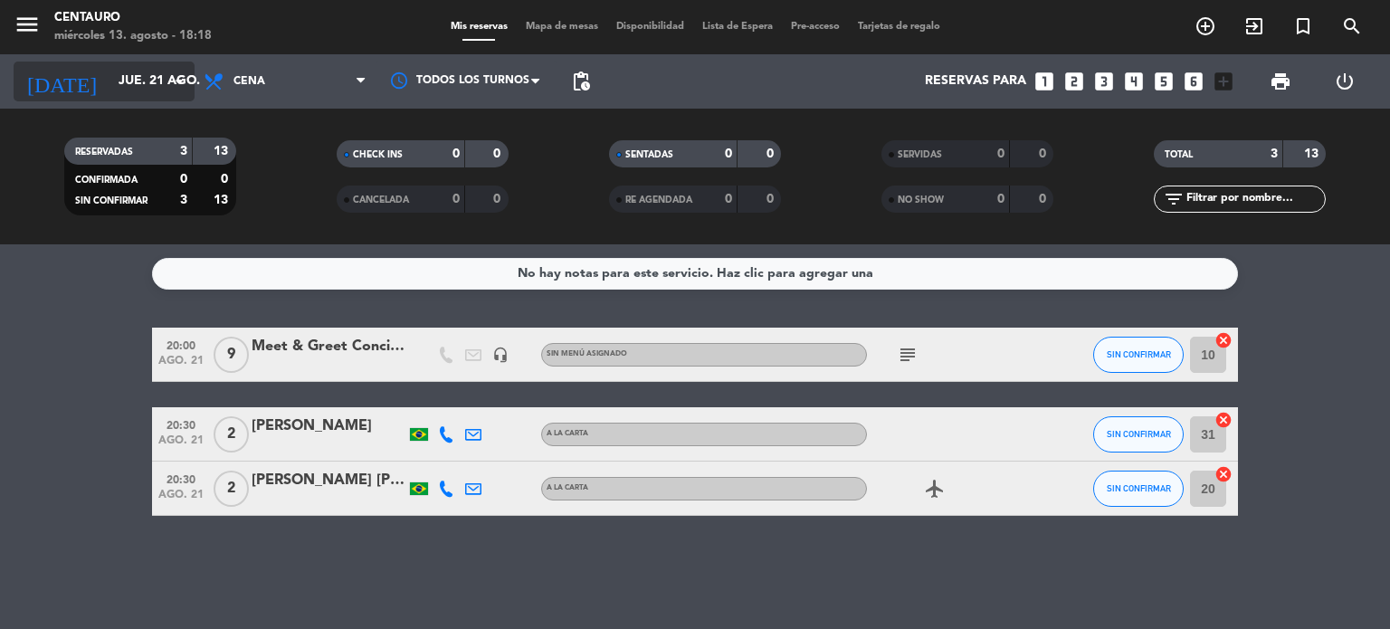
click at [156, 74] on input "jue. 21 ago." at bounding box center [195, 81] width 172 height 33
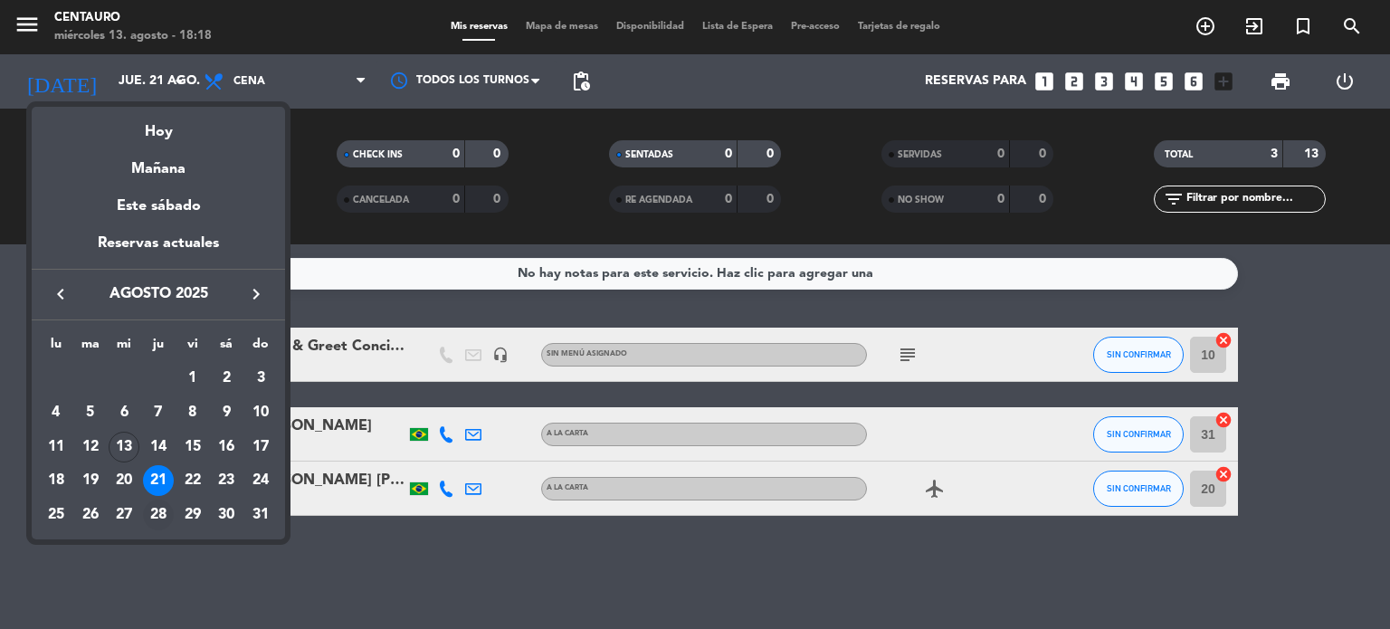
click at [147, 515] on div "28" at bounding box center [158, 514] width 31 height 31
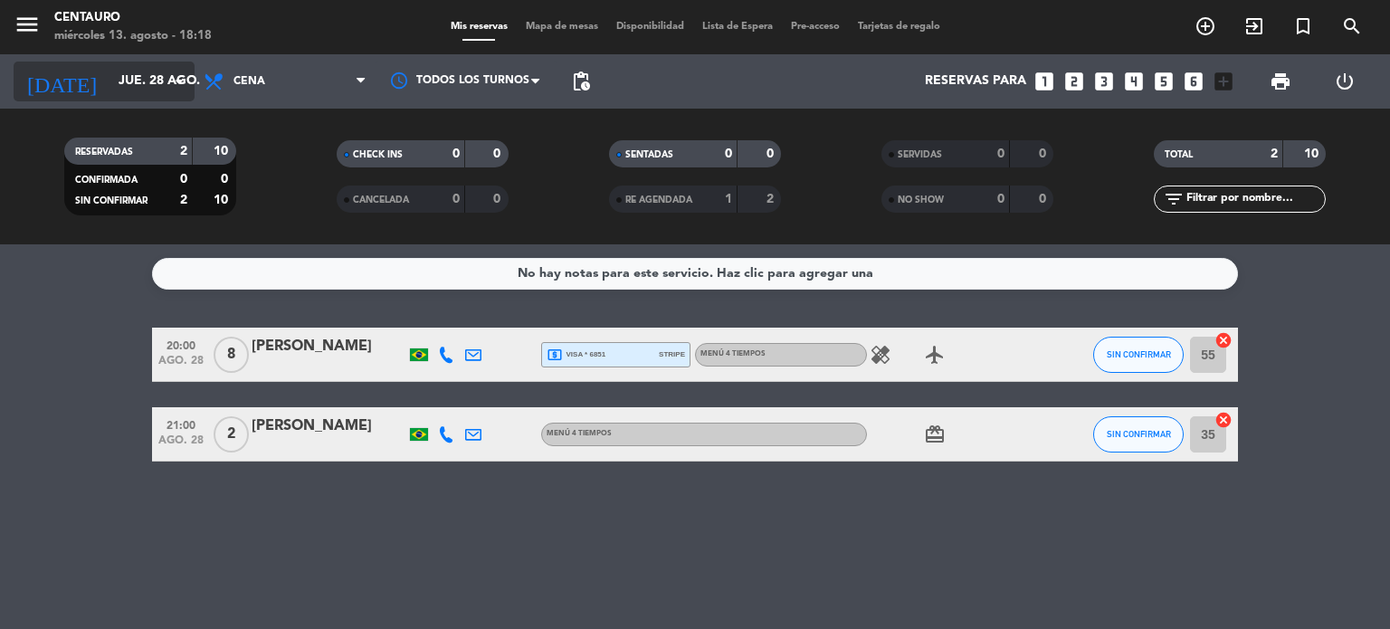
click at [127, 98] on div "[DATE] jue. 28 ago. arrow_drop_down" at bounding box center [104, 82] width 181 height 40
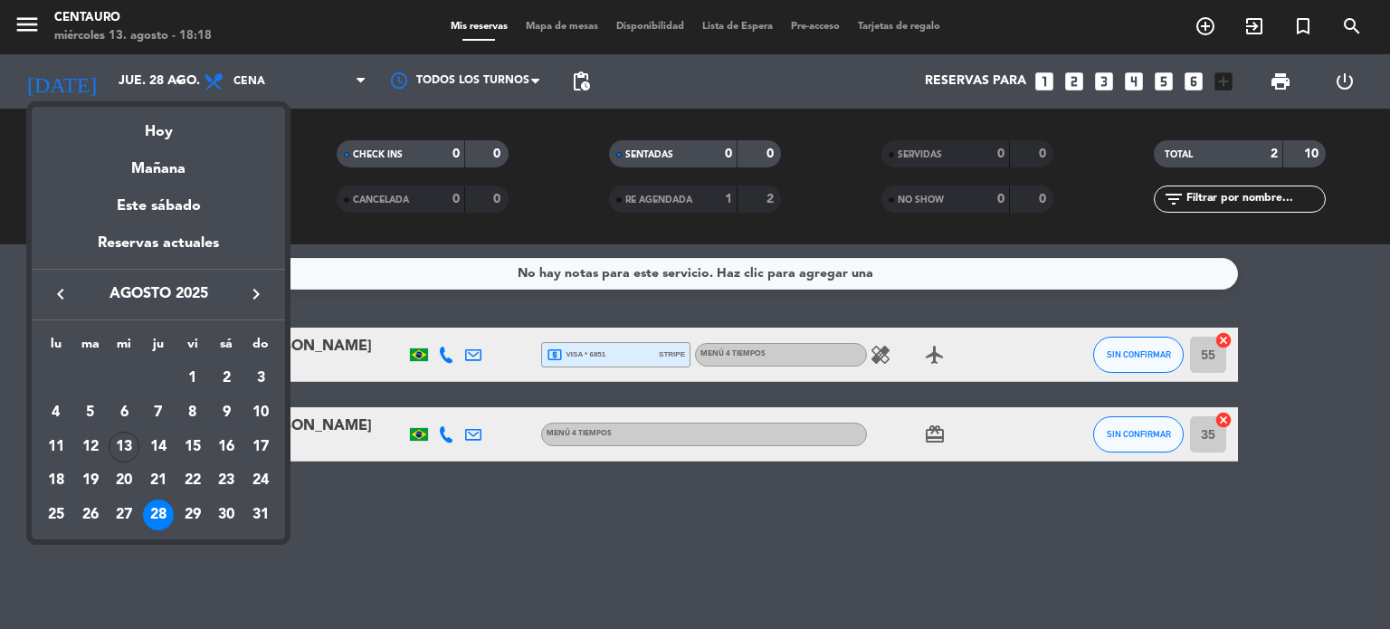
click at [251, 299] on icon "keyboard_arrow_right" at bounding box center [256, 294] width 22 height 22
click at [52, 415] on div "1" at bounding box center [56, 412] width 31 height 31
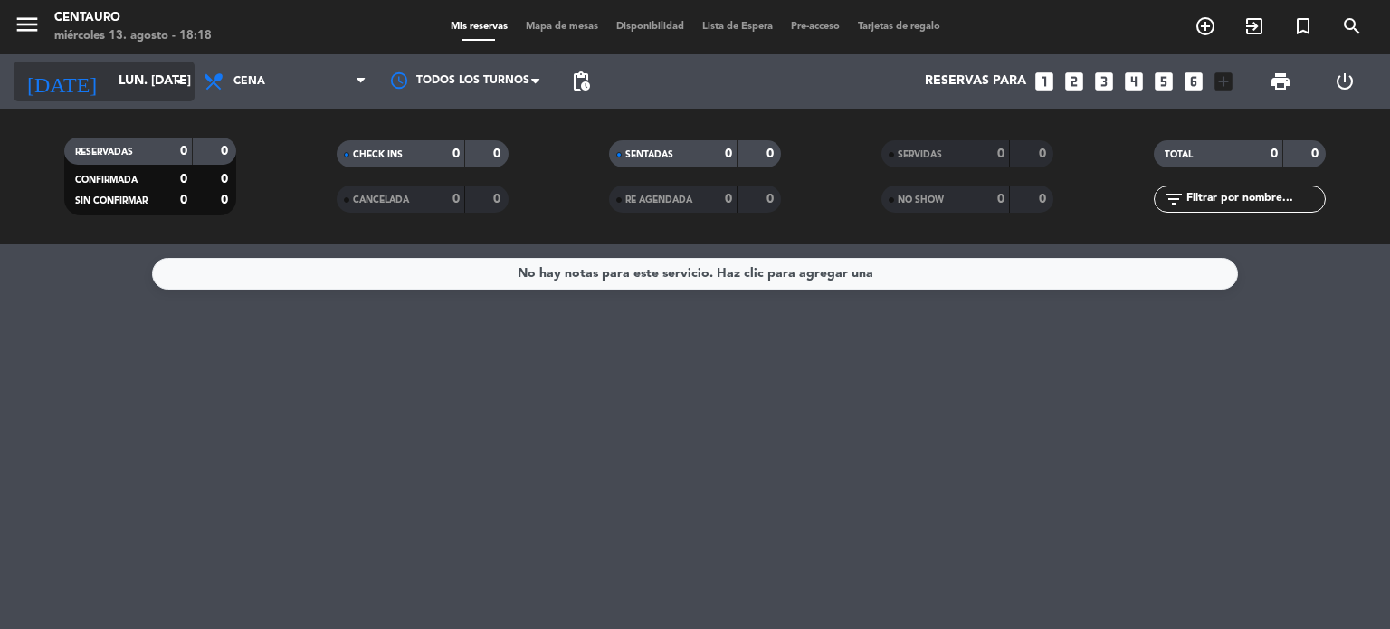
click at [138, 90] on input "lun. [DATE]" at bounding box center [195, 81] width 172 height 33
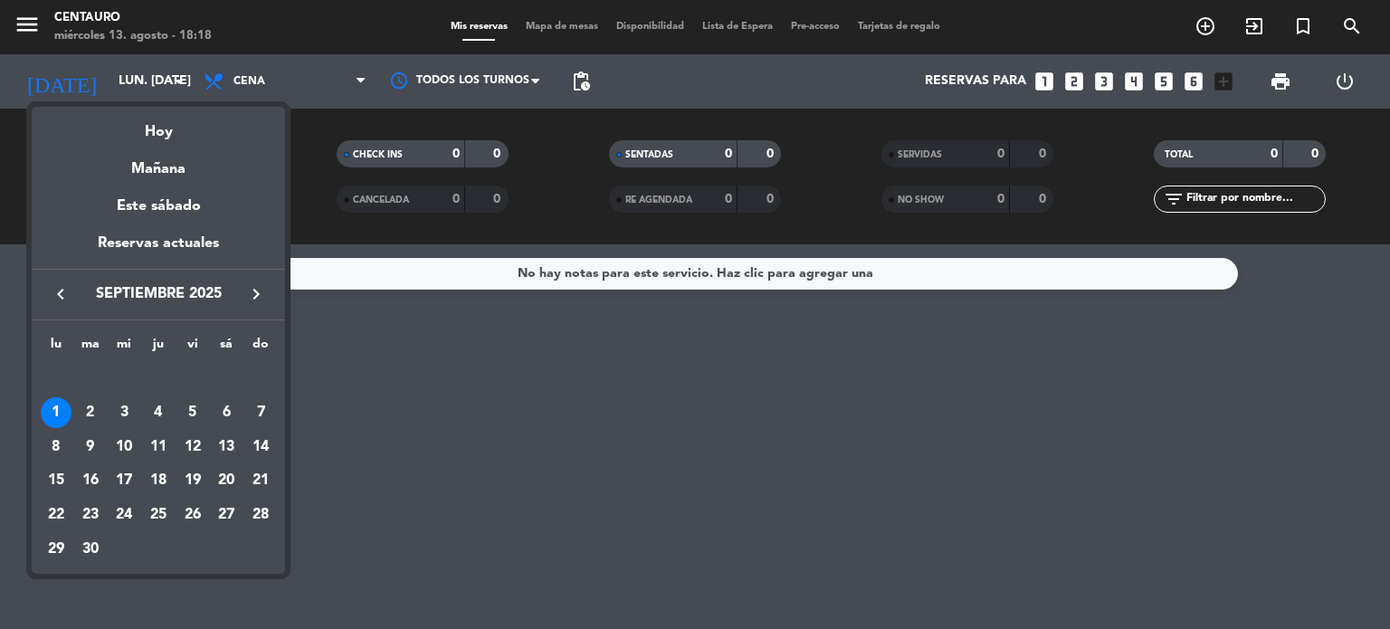
click at [65, 284] on icon "keyboard_arrow_left" at bounding box center [61, 294] width 22 height 22
click at [172, 121] on div "Hoy" at bounding box center [158, 125] width 253 height 37
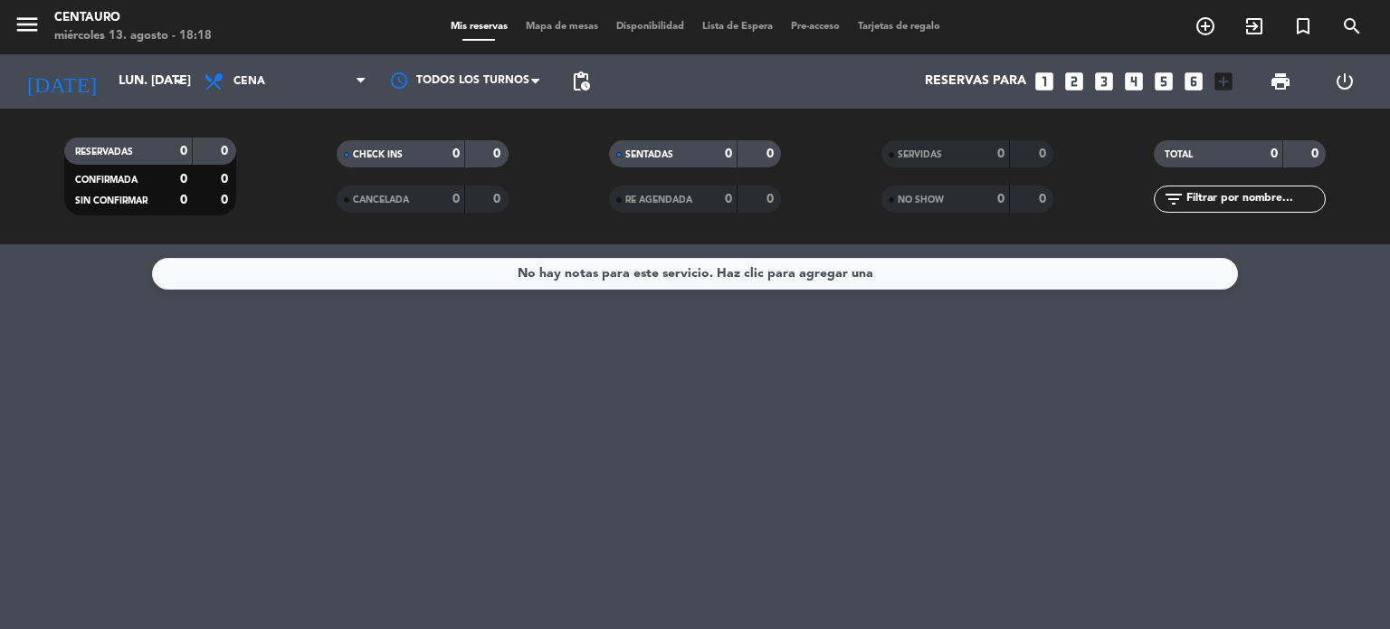
type input "mié. 13 ago."
